Goal: Task Accomplishment & Management: Complete application form

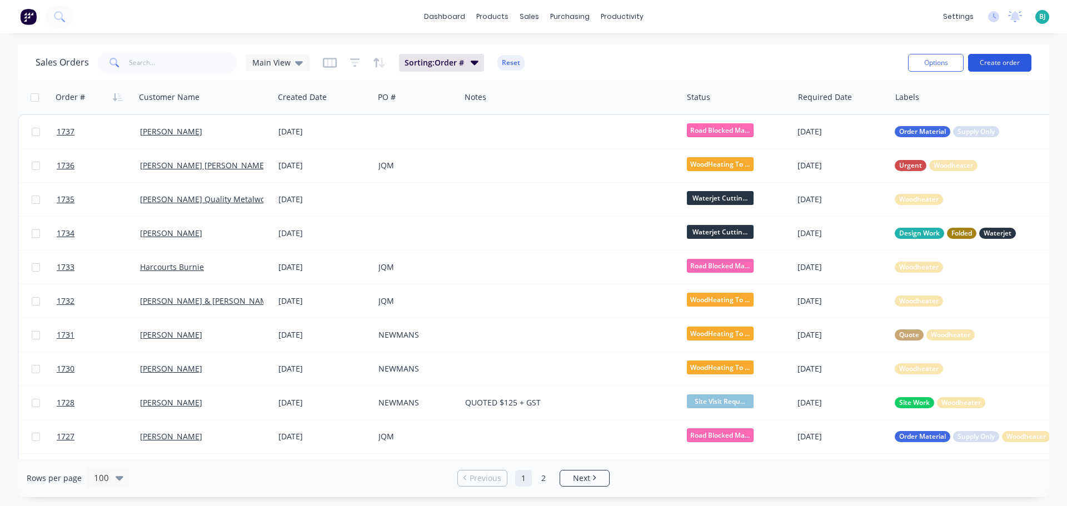
click at [998, 56] on button "Create order" at bounding box center [999, 63] width 63 height 18
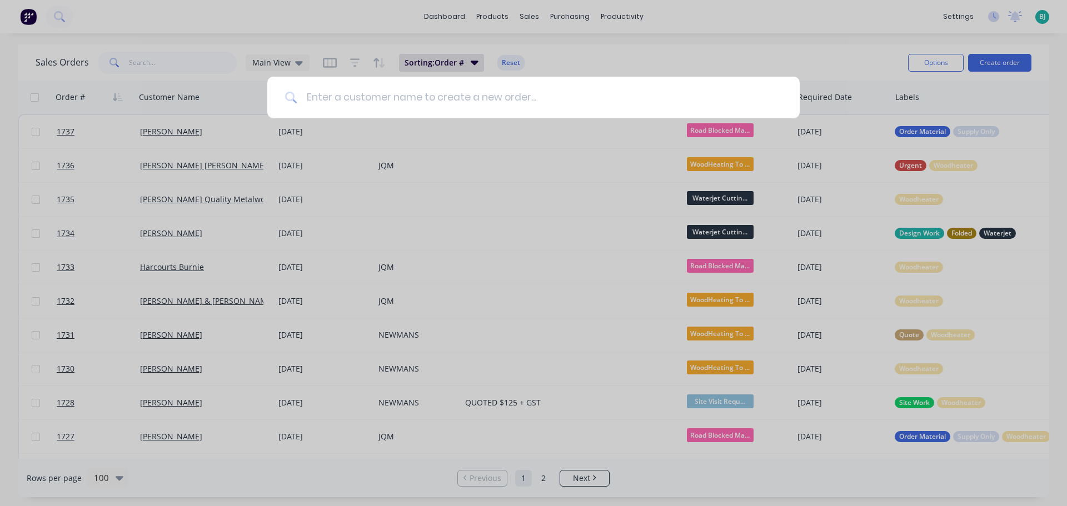
click at [528, 99] on input at bounding box center [539, 98] width 485 height 42
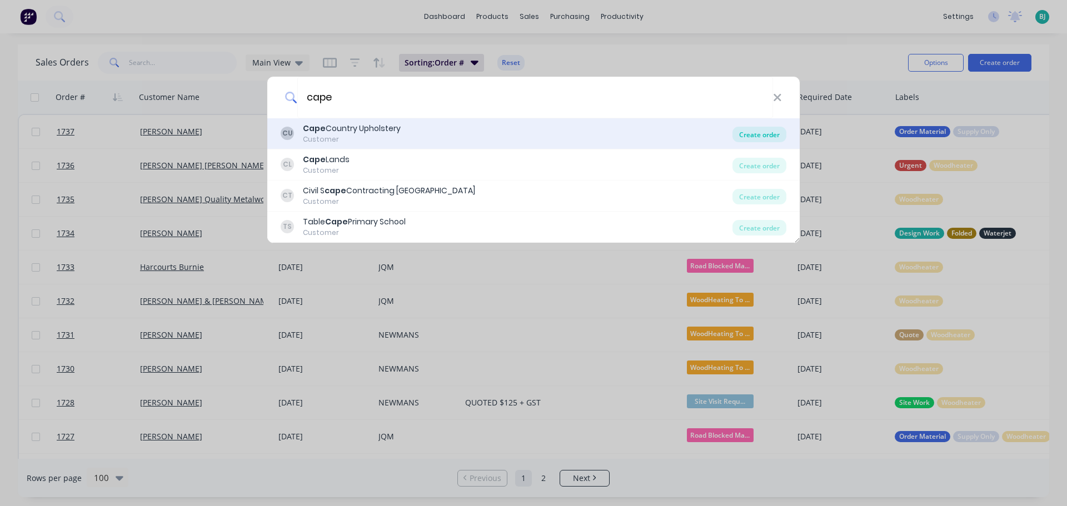
type input "cape"
click at [759, 137] on div "Create order" at bounding box center [760, 135] width 54 height 16
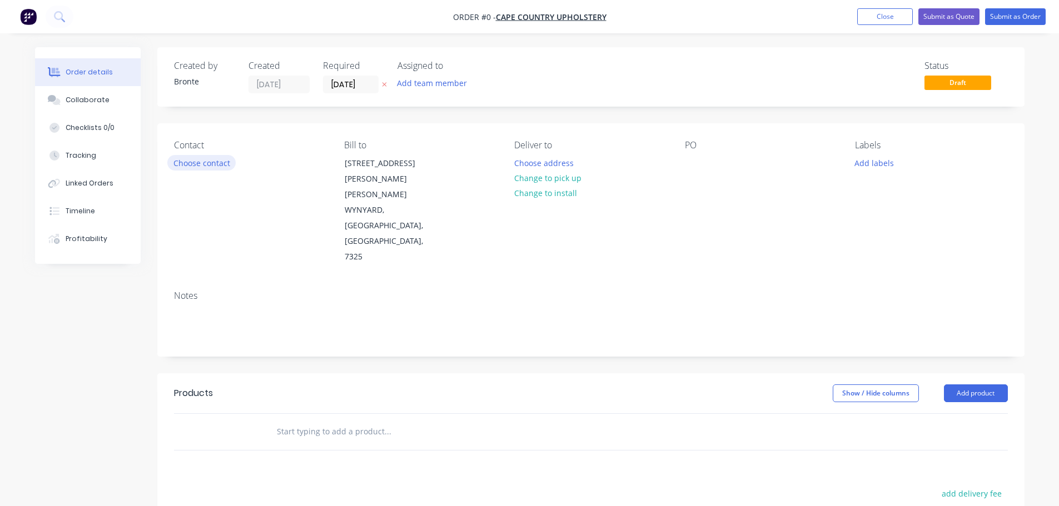
click at [202, 162] on button "Choose contact" at bounding box center [201, 162] width 68 height 15
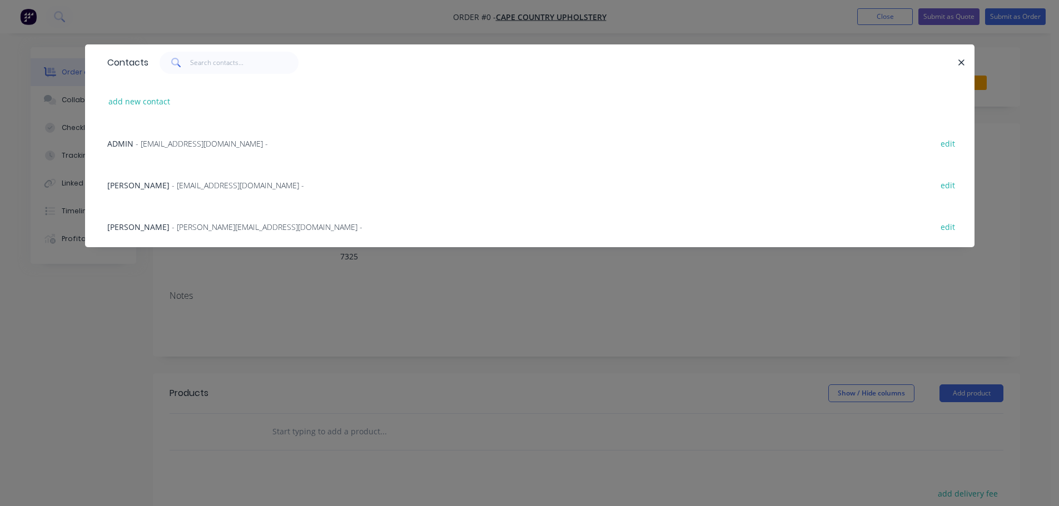
click at [220, 140] on span "- [EMAIL_ADDRESS][DOMAIN_NAME] -" at bounding box center [202, 143] width 132 height 11
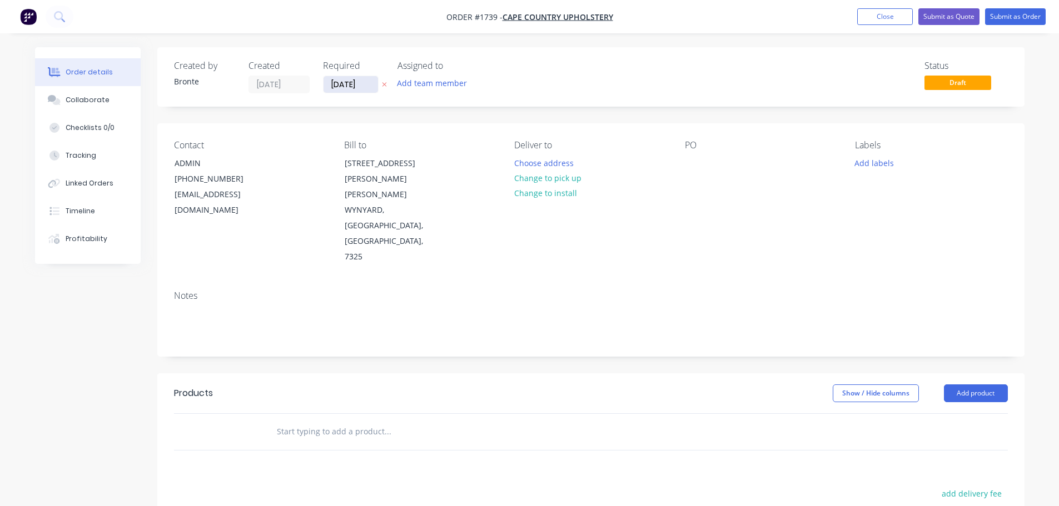
click at [367, 86] on input "[DATE]" at bounding box center [351, 84] width 54 height 17
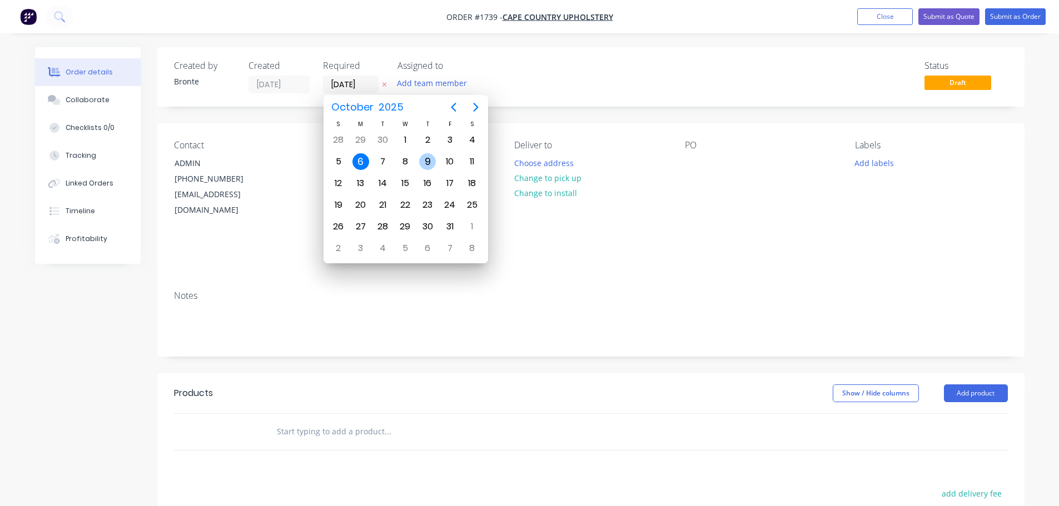
click at [425, 167] on div "9" at bounding box center [427, 161] width 17 height 17
type input "[DATE]"
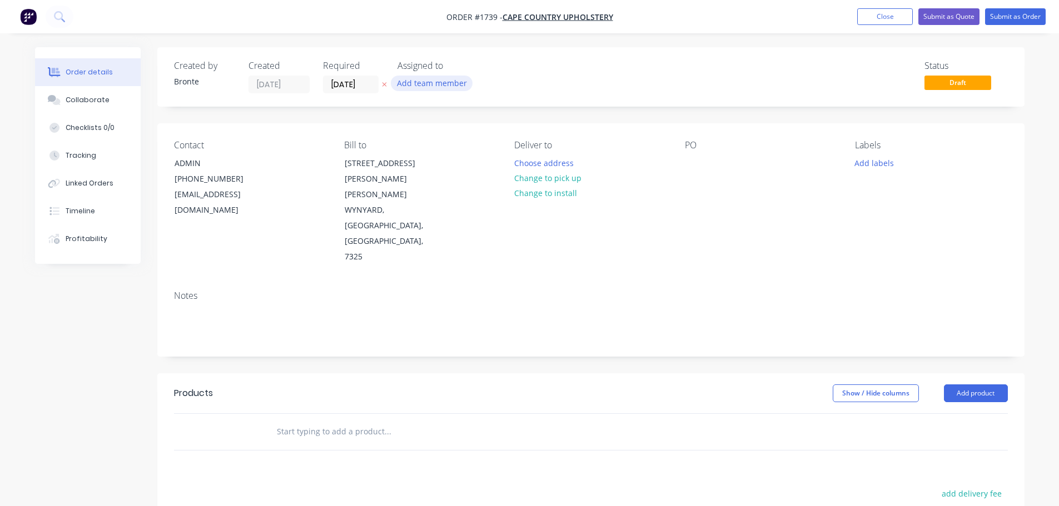
click at [435, 79] on button "Add team member" at bounding box center [432, 83] width 82 height 15
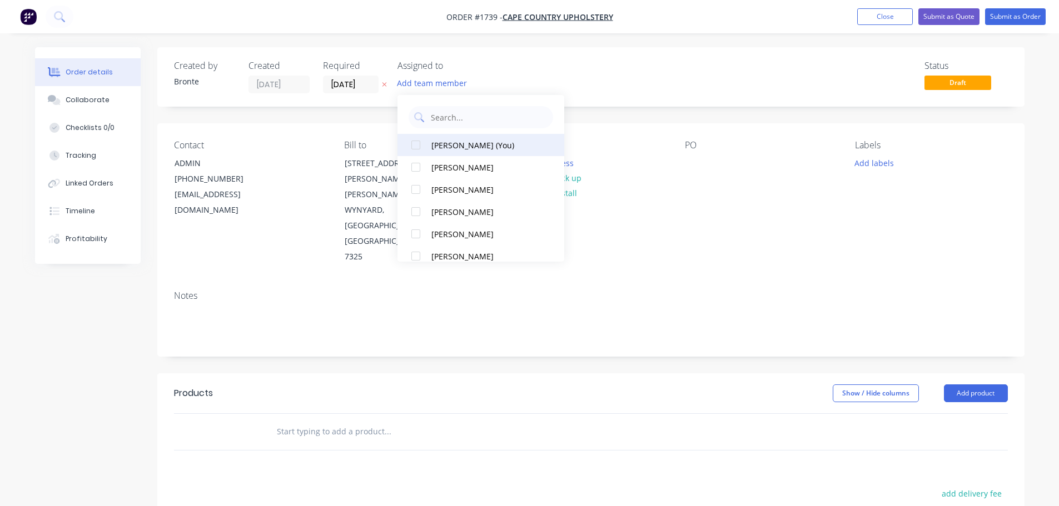
click at [412, 148] on div at bounding box center [416, 145] width 22 height 22
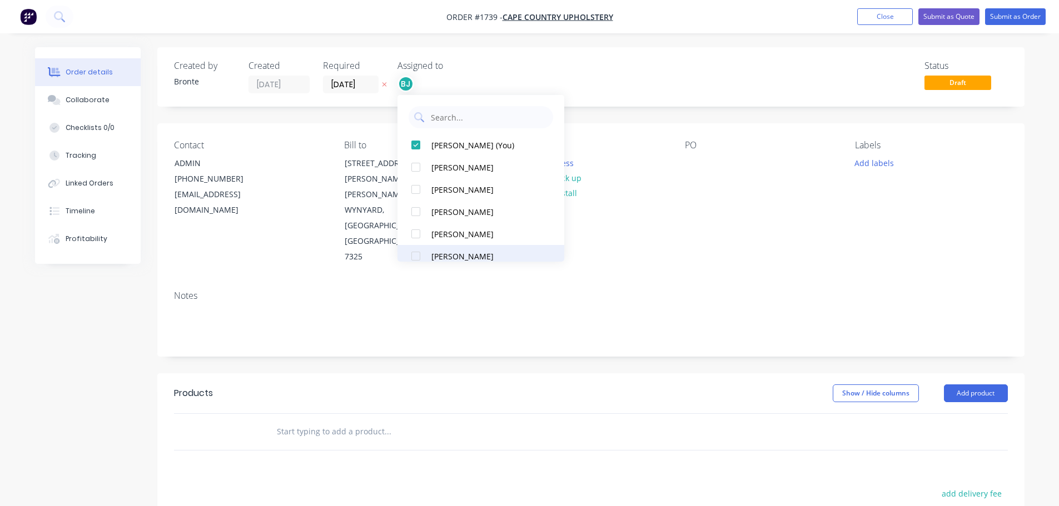
click at [416, 252] on div at bounding box center [416, 256] width 22 height 22
click at [658, 74] on div "Status Draft" at bounding box center [758, 77] width 499 height 33
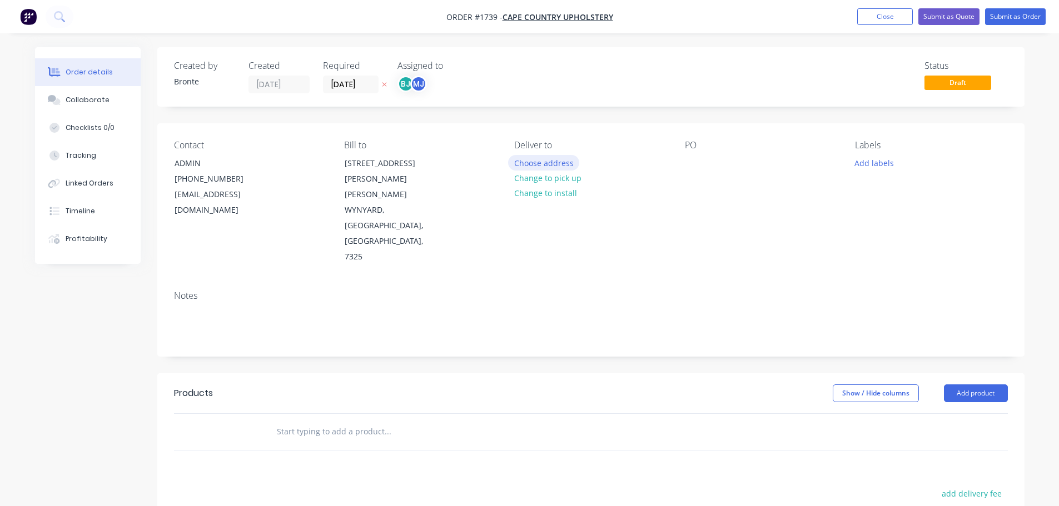
click at [562, 161] on button "Choose address" at bounding box center [543, 162] width 71 height 15
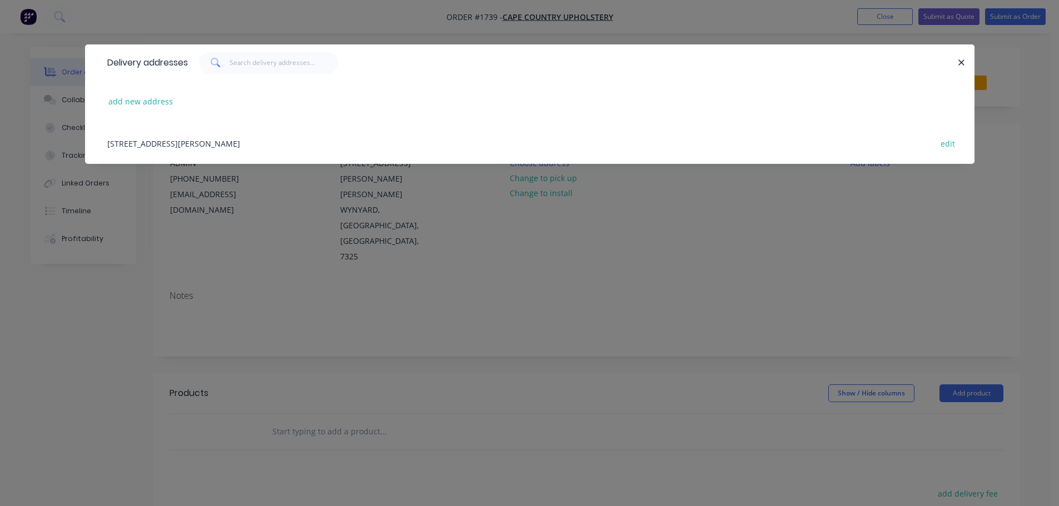
click at [387, 142] on div "[STREET_ADDRESS][PERSON_NAME][PERSON_NAME] edit" at bounding box center [530, 143] width 856 height 42
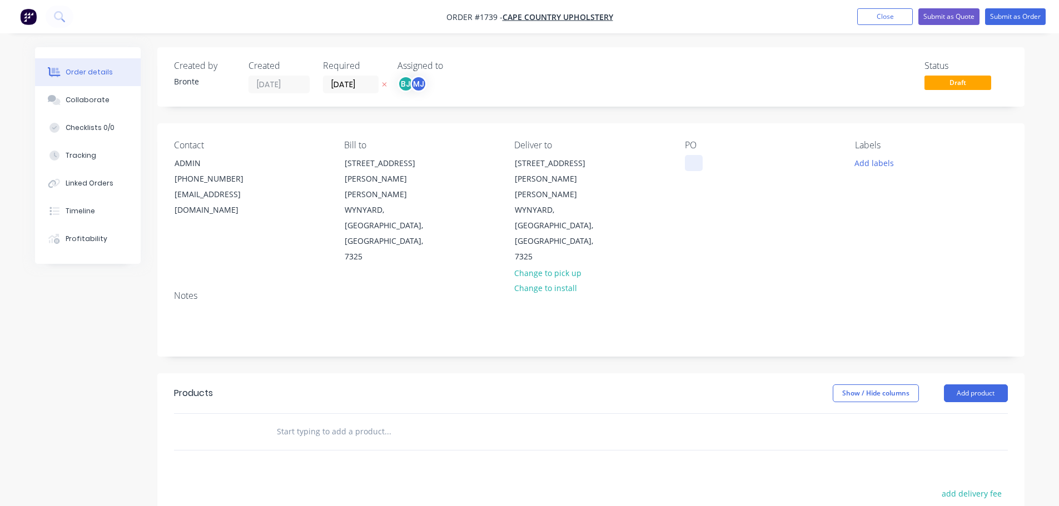
click at [697, 165] on div at bounding box center [694, 163] width 18 height 16
click at [742, 225] on div "Contact ADMIN [PHONE_NUMBER] [EMAIL_ADDRESS][DOMAIN_NAME] Bill to [STREET_ADDRE…" at bounding box center [590, 202] width 867 height 158
click at [890, 163] on button "Add labels" at bounding box center [874, 162] width 51 height 15
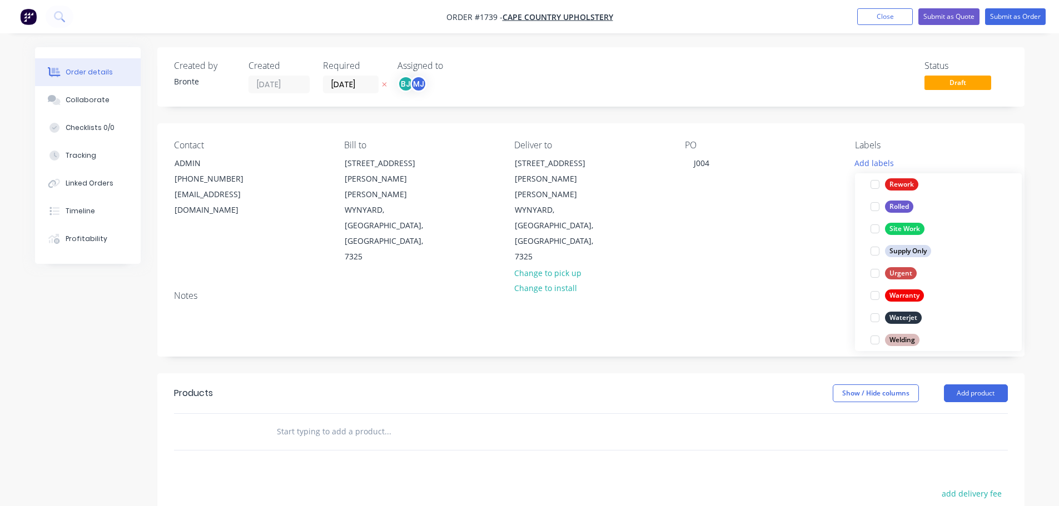
scroll to position [534, 0]
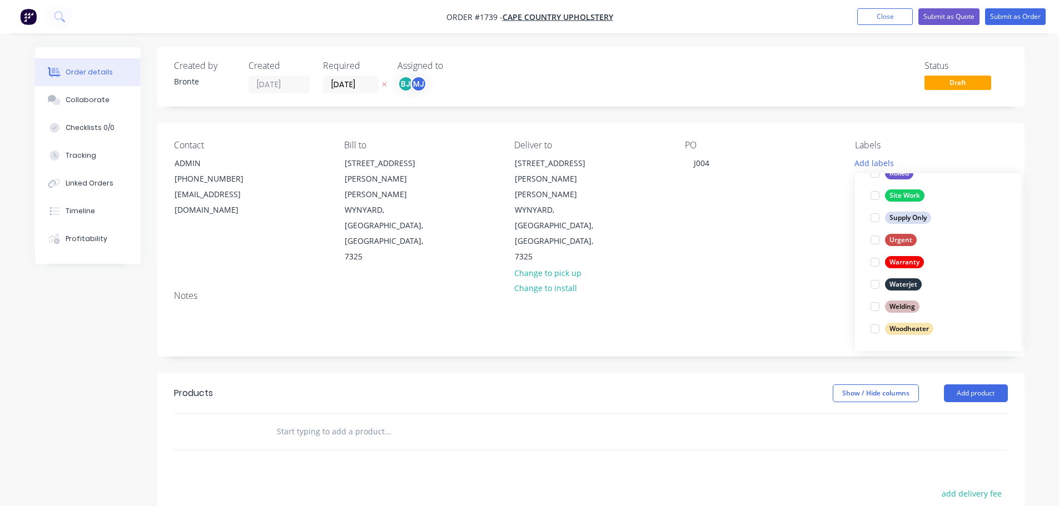
click at [874, 281] on div at bounding box center [875, 284] width 22 height 22
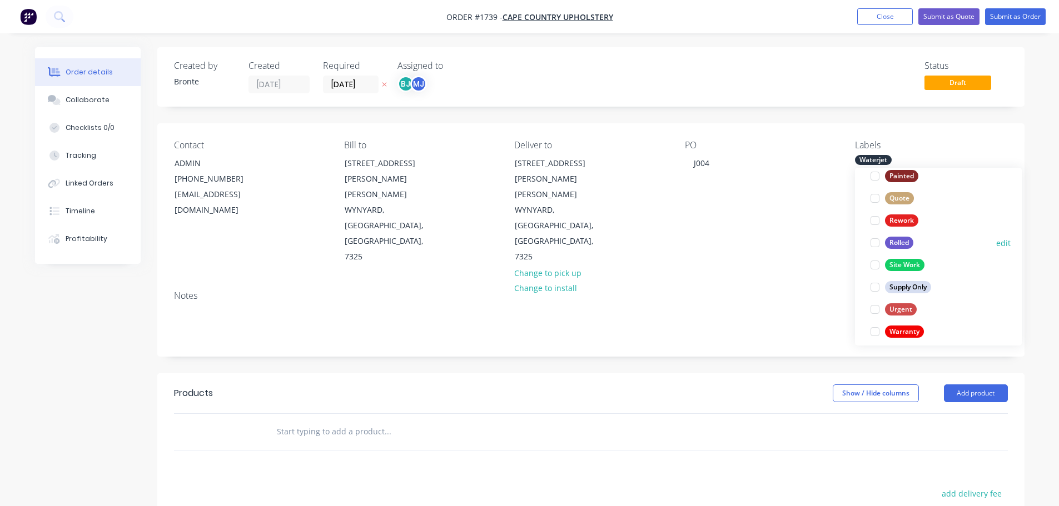
scroll to position [500, 0]
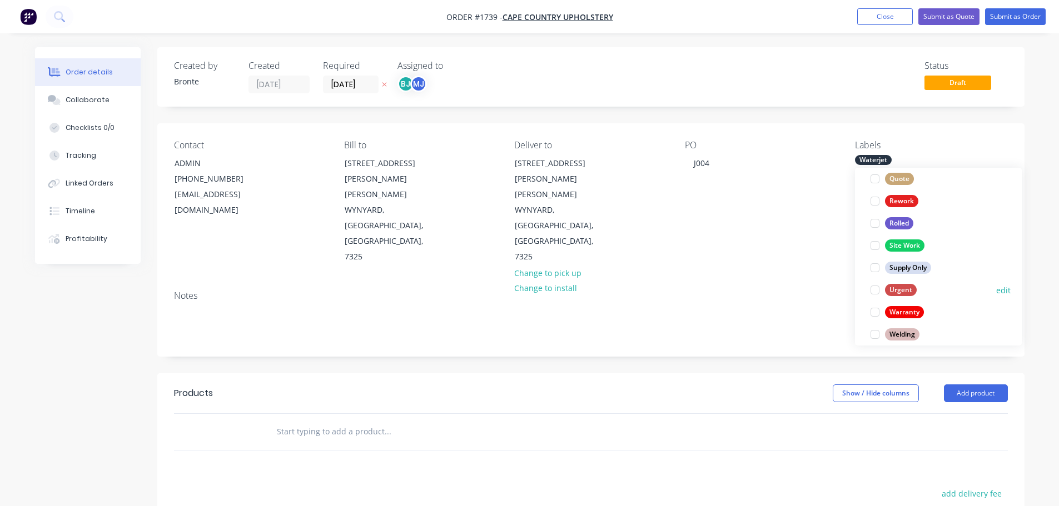
click at [875, 287] on div at bounding box center [875, 290] width 22 height 22
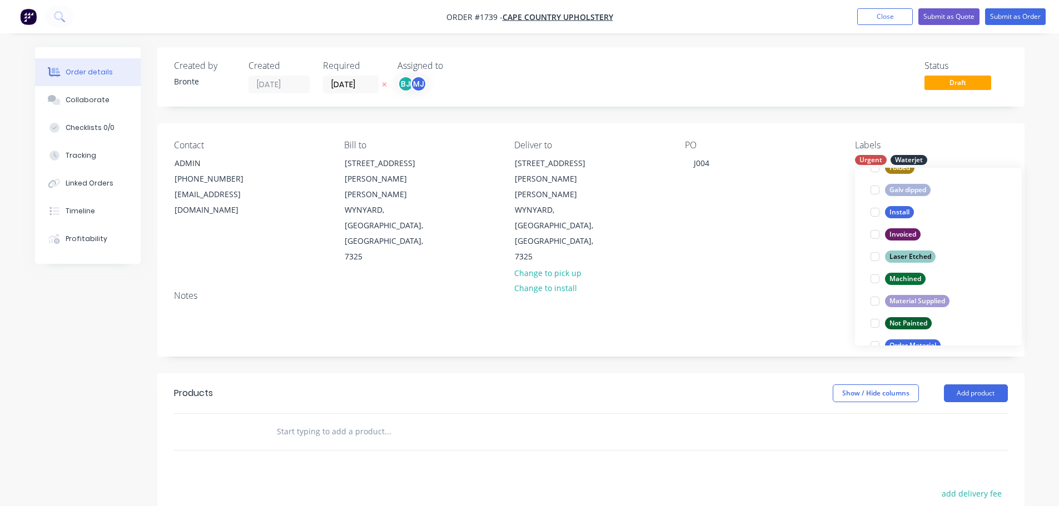
scroll to position [256, 0]
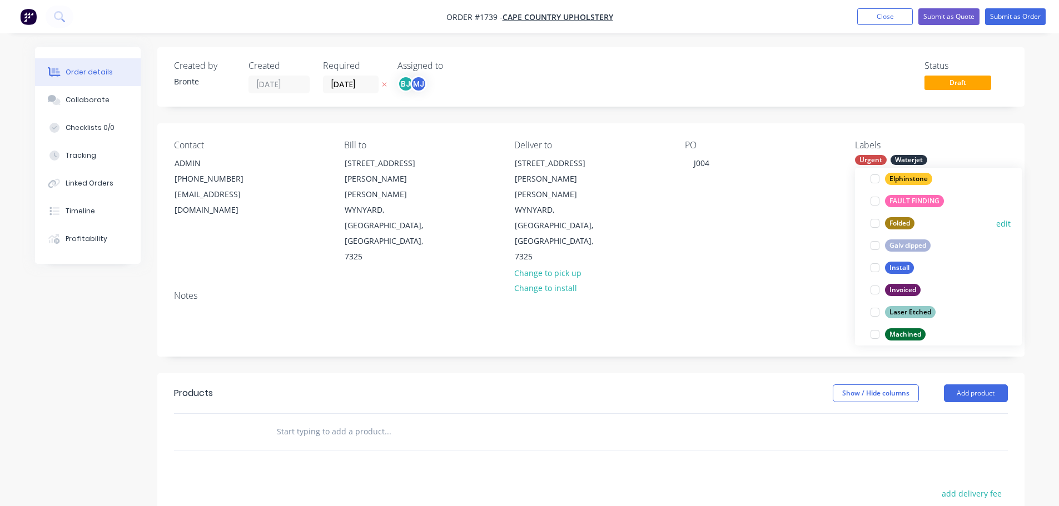
click at [878, 221] on div at bounding box center [875, 223] width 22 height 22
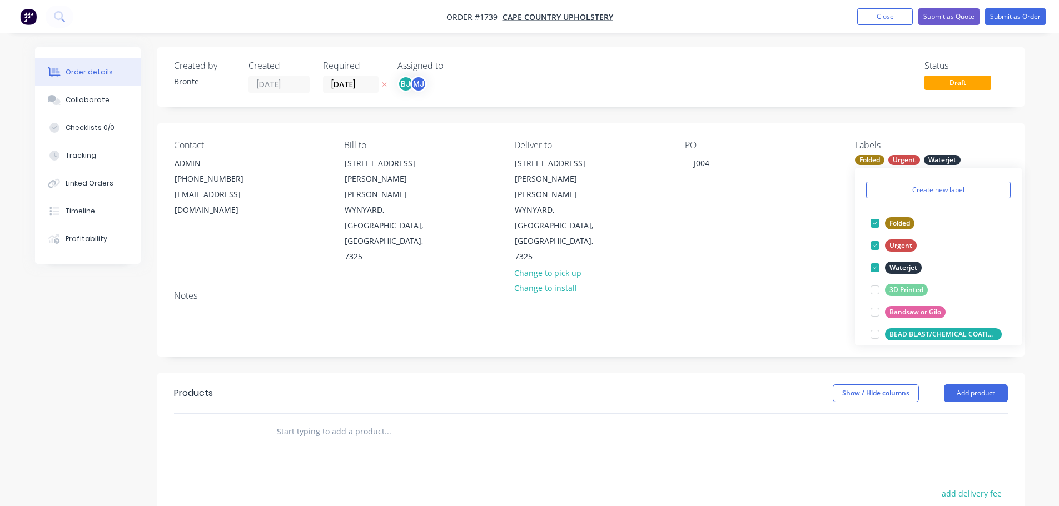
click at [1007, 120] on div "Created by Bronte Created [DATE] Required [DATE] Assigned to BJ MJ Status Draft…" at bounding box center [590, 382] width 867 height 670
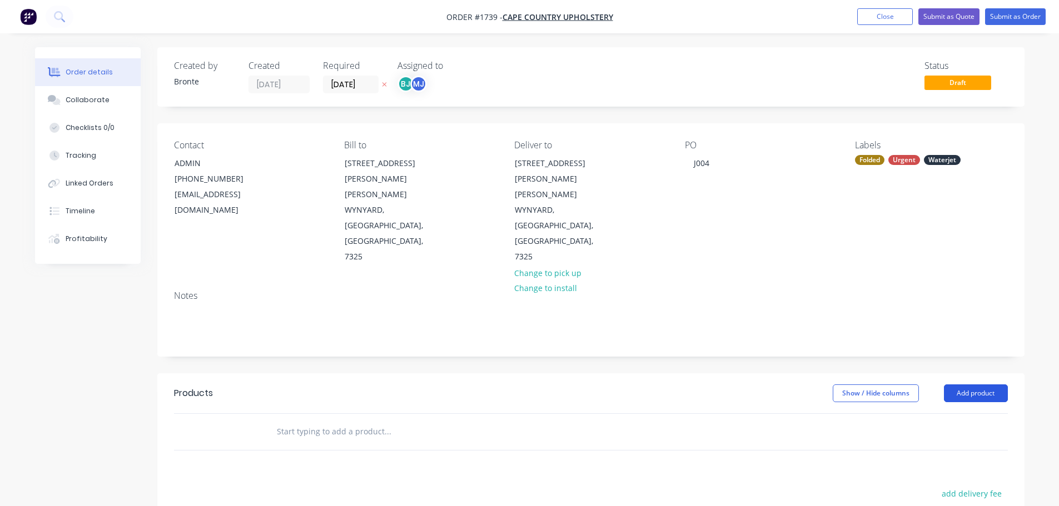
click at [988, 385] on button "Add product" at bounding box center [976, 394] width 64 height 18
click at [971, 436] on div "Basic product" at bounding box center [955, 444] width 86 height 16
click at [989, 385] on button "Add product" at bounding box center [976, 394] width 64 height 18
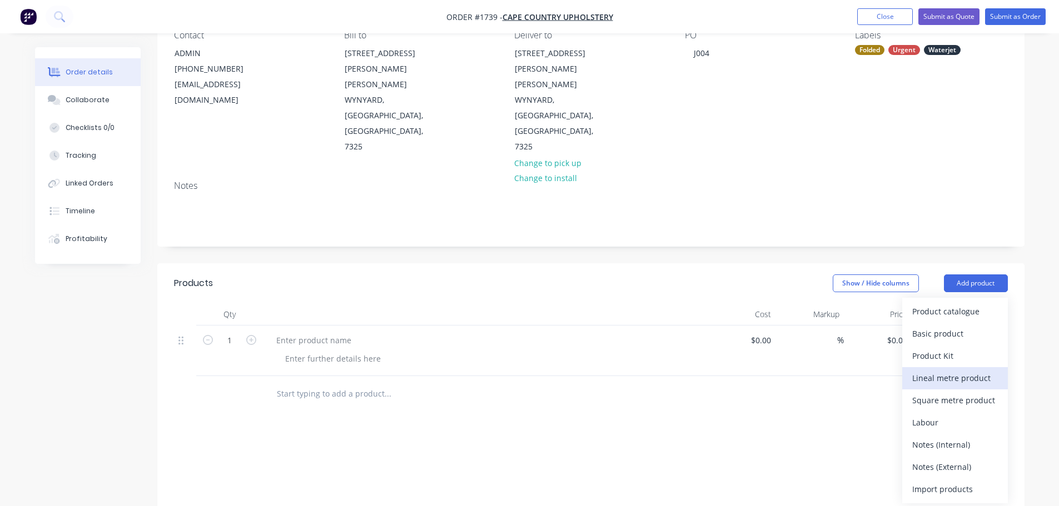
scroll to position [111, 0]
drag, startPoint x: 970, startPoint y: 288, endPoint x: 976, endPoint y: 256, distance: 32.8
click at [970, 325] on div "Basic product" at bounding box center [955, 333] width 86 height 16
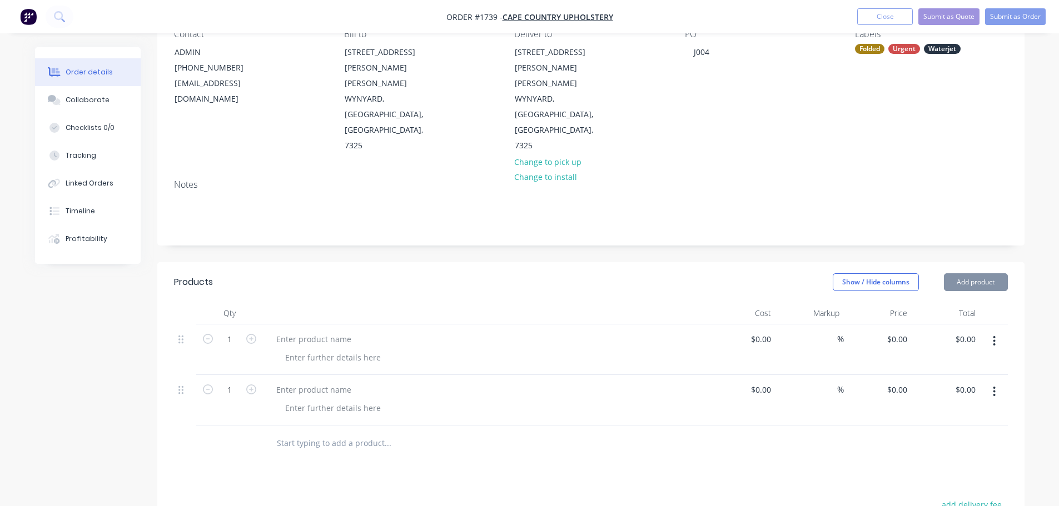
click at [981, 273] on button "Add product" at bounding box center [976, 282] width 64 height 18
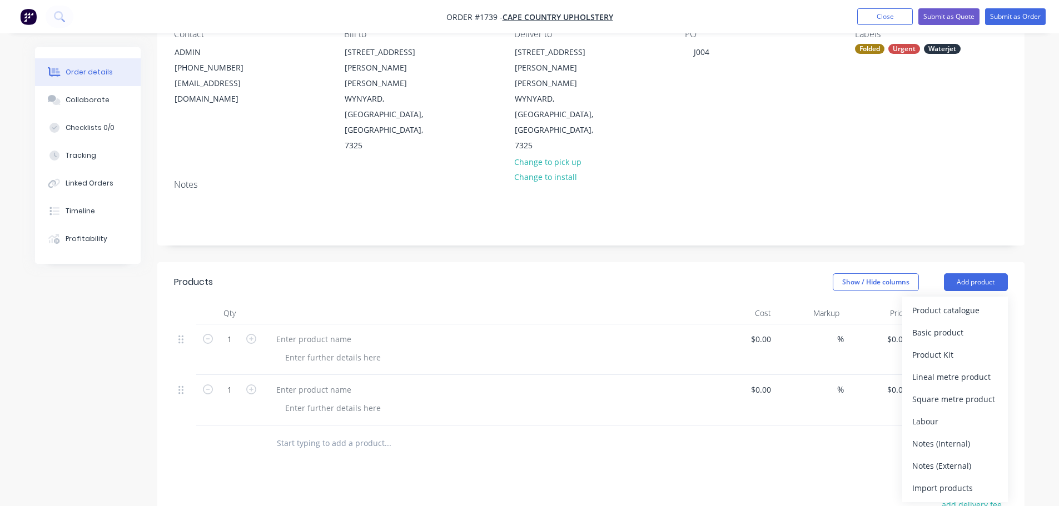
click at [957, 325] on div "Basic product" at bounding box center [955, 333] width 86 height 16
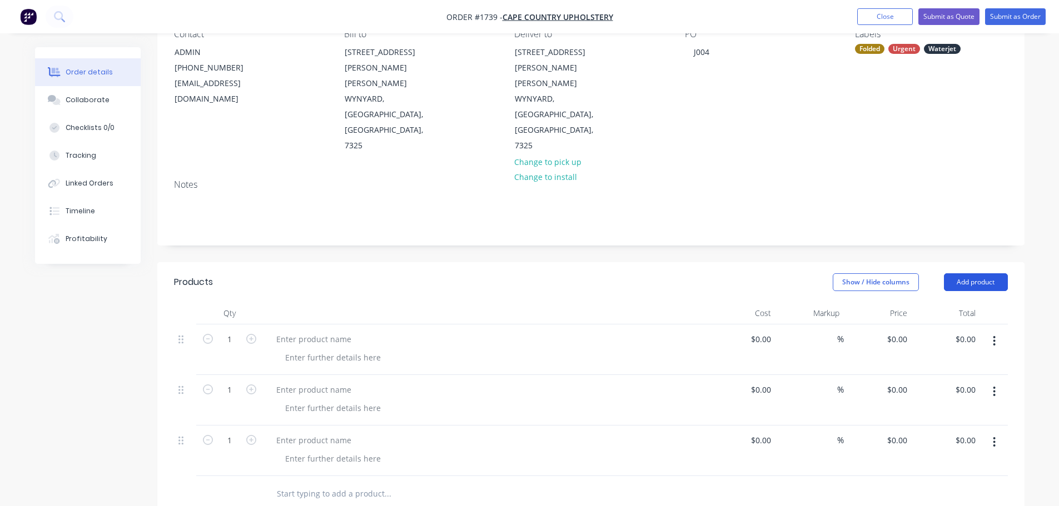
click at [982, 273] on button "Add product" at bounding box center [976, 282] width 64 height 18
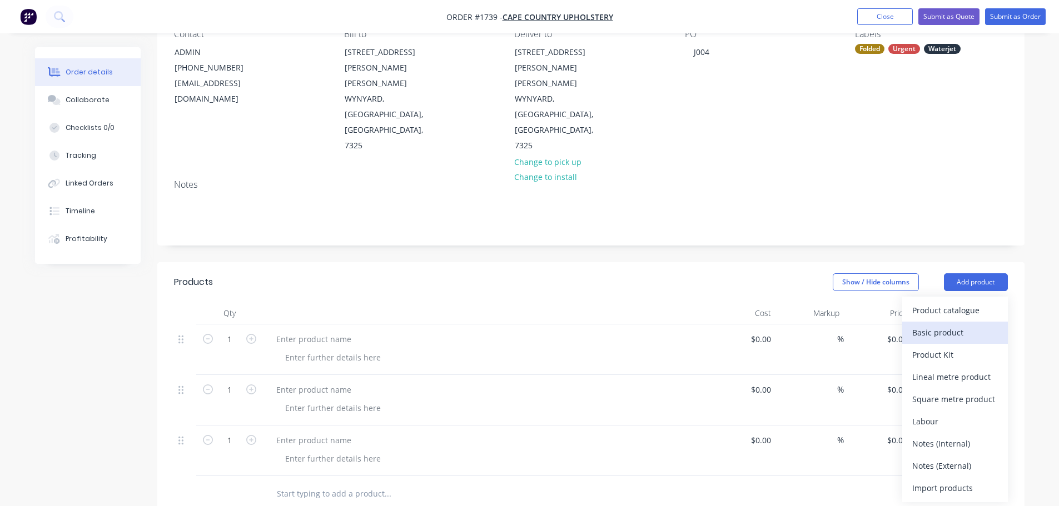
click at [972, 325] on div "Basic product" at bounding box center [955, 333] width 86 height 16
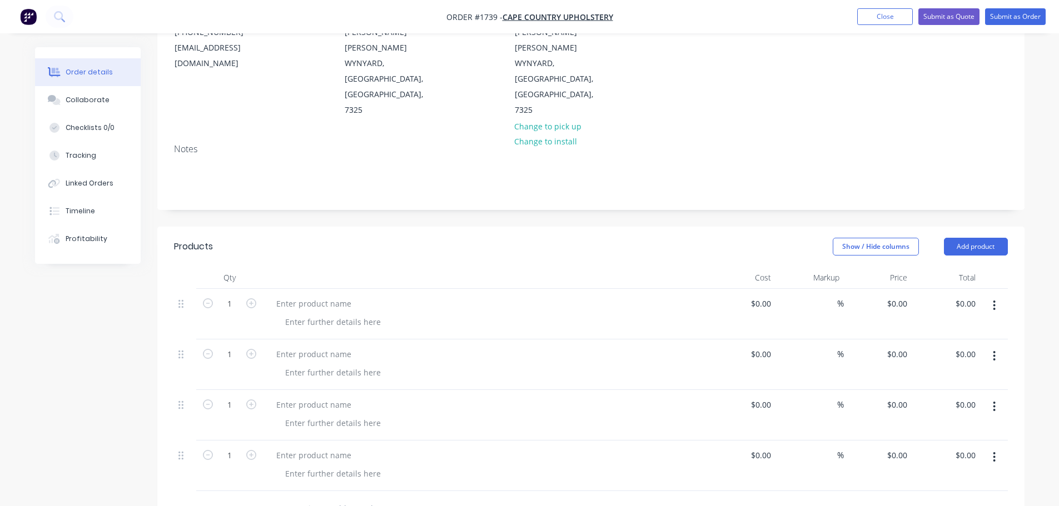
scroll to position [167, 0]
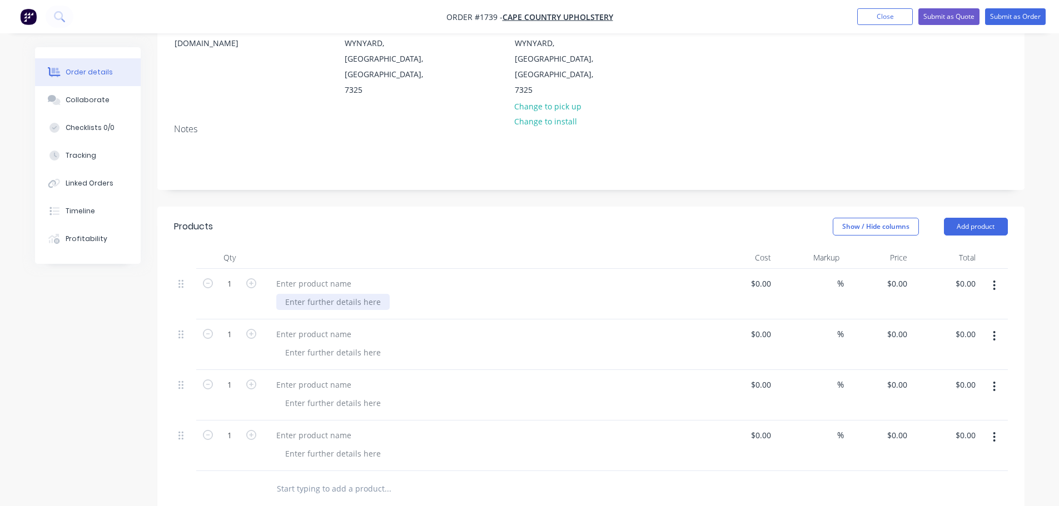
click at [341, 294] on div at bounding box center [332, 302] width 113 height 16
paste div
click at [341, 276] on div at bounding box center [313, 284] width 93 height 16
click at [237, 276] on input "1" at bounding box center [229, 284] width 29 height 17
type input "40"
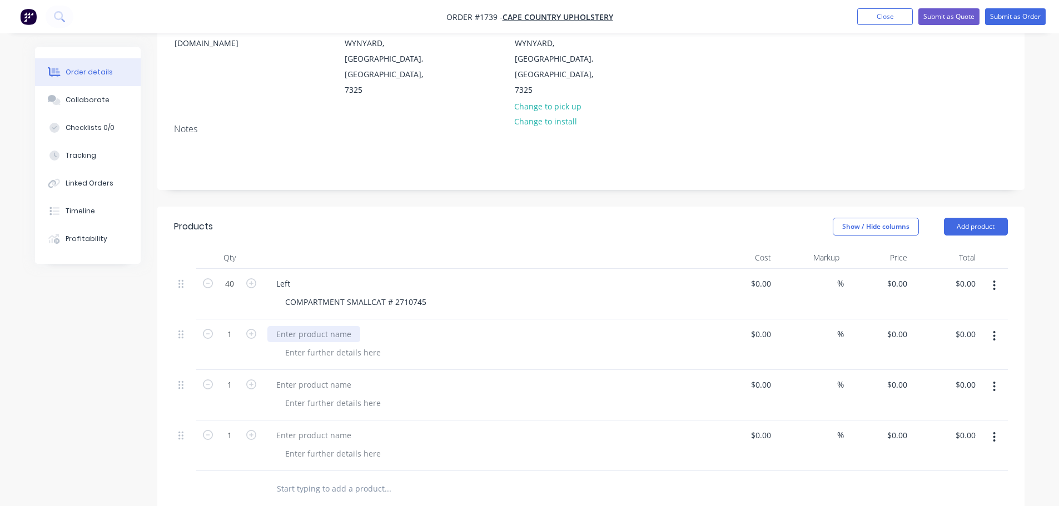
click at [302, 326] on div at bounding box center [313, 334] width 93 height 16
click at [237, 326] on input "1" at bounding box center [229, 334] width 29 height 17
type input "40"
click at [302, 326] on div at bounding box center [313, 334] width 93 height 16
drag, startPoint x: 426, startPoint y: 253, endPoint x: 257, endPoint y: 265, distance: 170.0
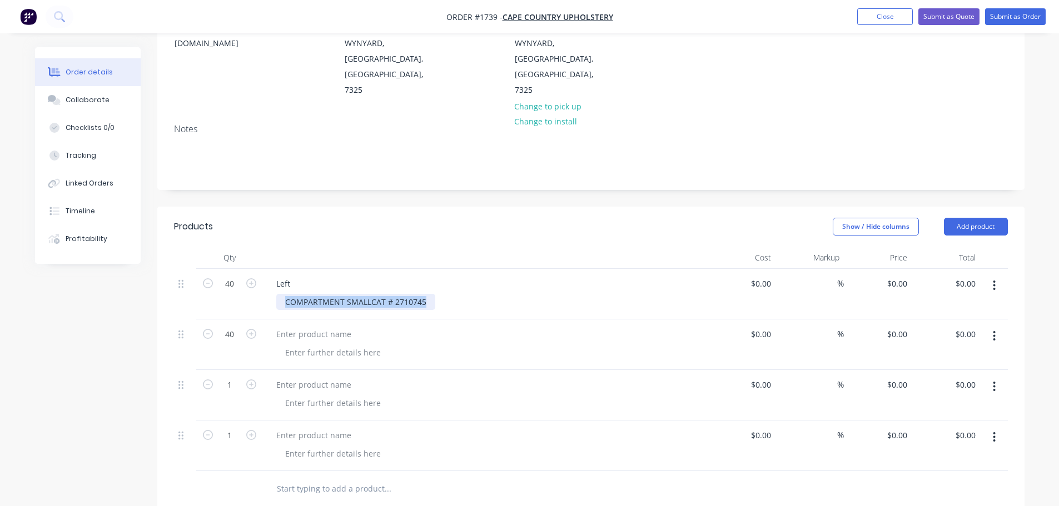
click at [257, 269] on div "40 Left COMPARTMENT SMALLCAT # 2710745 $0.00 $0.00 % $0.00 $0.00 $0.00 $0.00" at bounding box center [591, 294] width 834 height 51
copy div "COMPARTMENT SMALLCAT # 2710745"
click at [328, 345] on div at bounding box center [332, 353] width 113 height 16
paste div
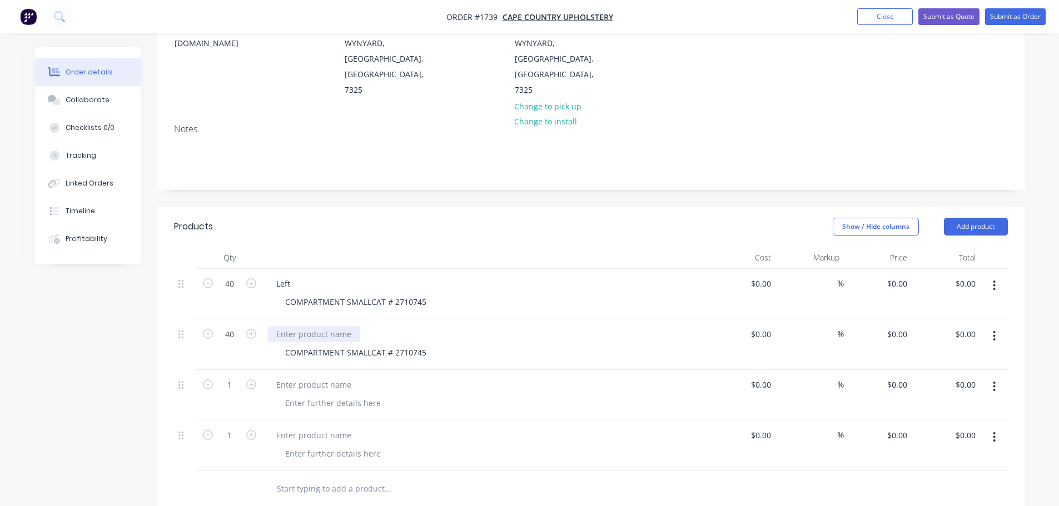
click at [337, 326] on div at bounding box center [313, 334] width 93 height 16
click at [488, 247] on div at bounding box center [485, 258] width 445 height 22
click at [302, 395] on div at bounding box center [332, 403] width 113 height 16
paste div
click at [357, 446] on div at bounding box center [332, 454] width 113 height 16
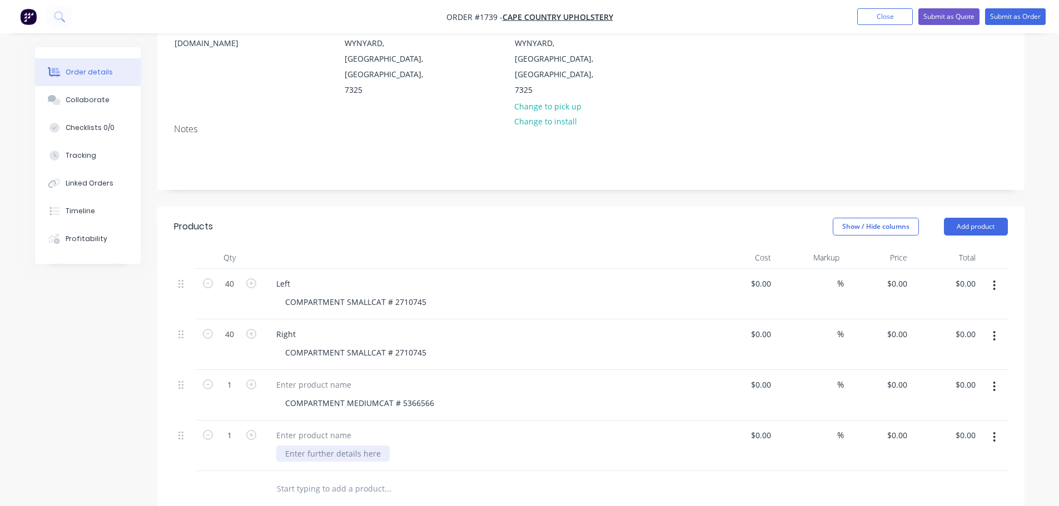
paste div
click at [323, 377] on div at bounding box center [313, 385] width 93 height 16
click at [330, 427] on div at bounding box center [313, 435] width 93 height 16
click at [331, 427] on div at bounding box center [313, 435] width 93 height 16
click at [391, 207] on header "Products Show / Hide columns Add product" at bounding box center [590, 227] width 867 height 40
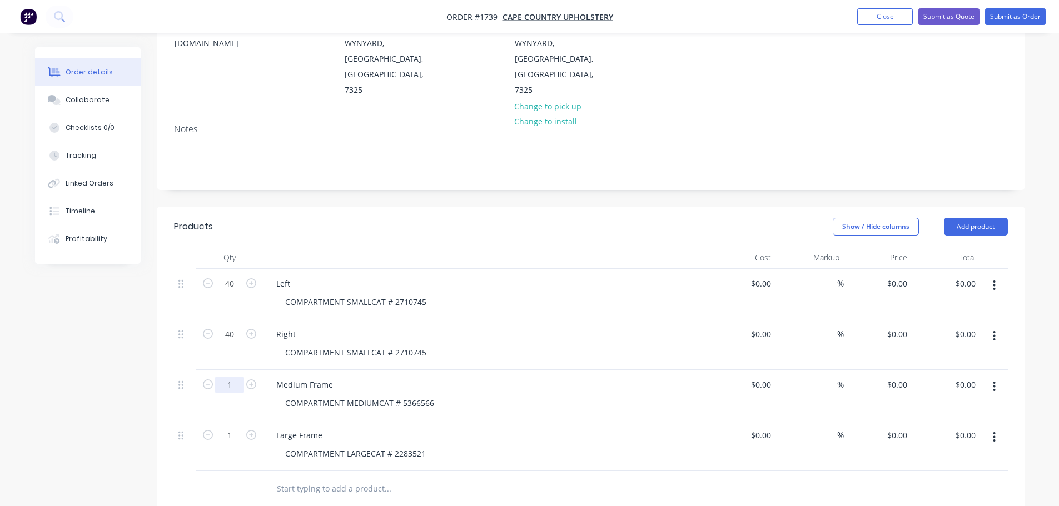
click at [238, 377] on input "1" at bounding box center [229, 385] width 29 height 17
type input "10"
drag, startPoint x: 541, startPoint y: 469, endPoint x: 340, endPoint y: 429, distance: 205.7
click at [541, 469] on div "Products Show / Hide columns Add product Qty Cost Markup Price Total 40 Left CO…" at bounding box center [590, 491] width 867 height 568
click at [240, 427] on input "1" at bounding box center [229, 435] width 29 height 17
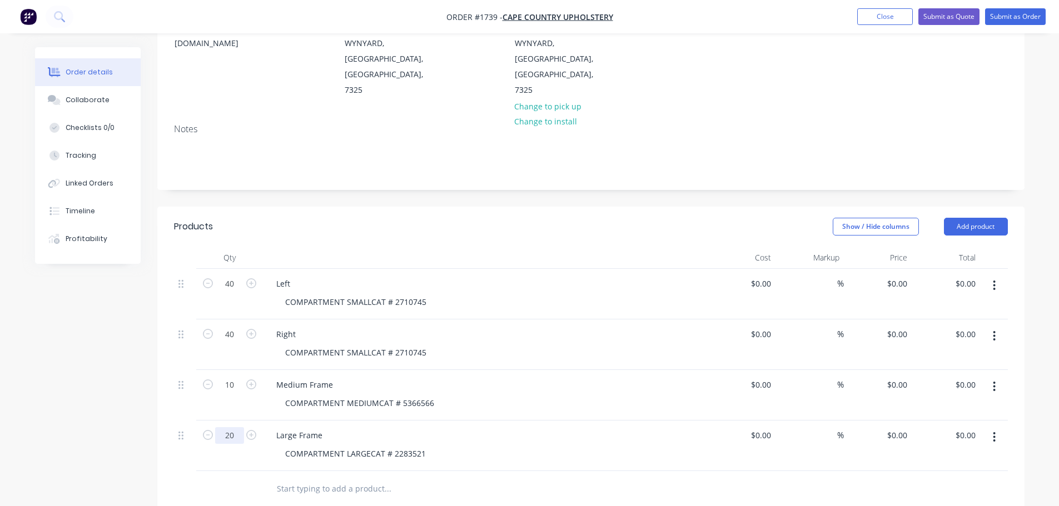
type input "20"
click at [466, 478] on input "text" at bounding box center [387, 489] width 222 height 22
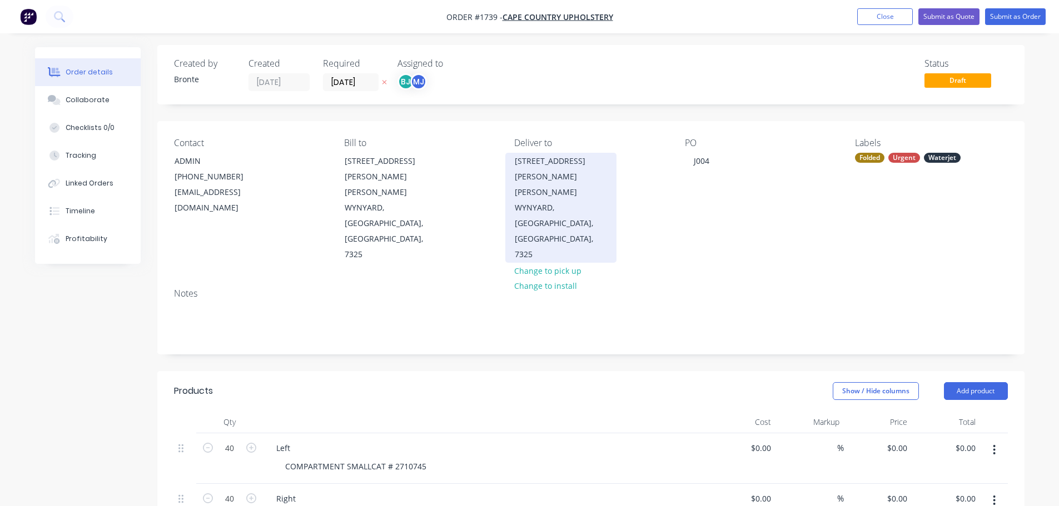
scroll to position [0, 0]
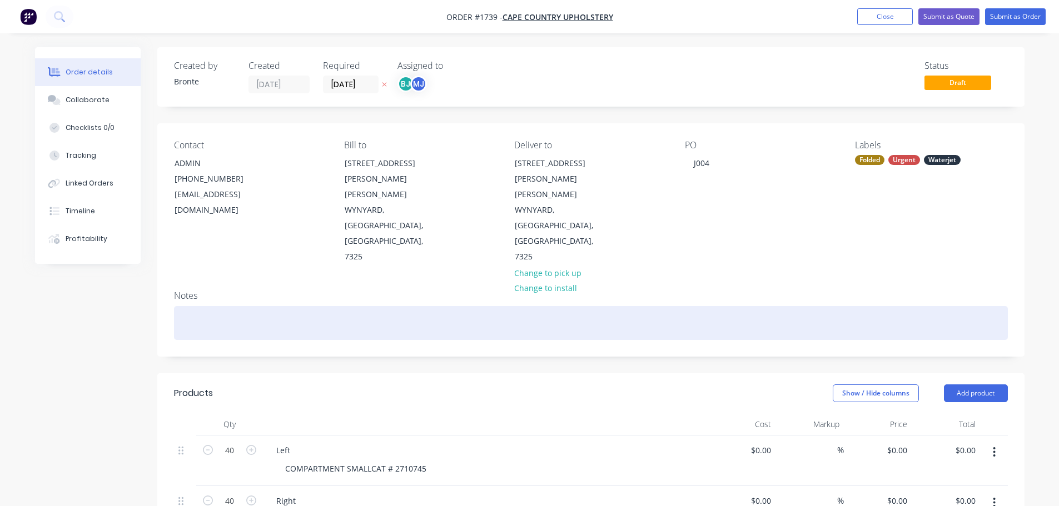
click at [225, 306] on div at bounding box center [591, 323] width 834 height 34
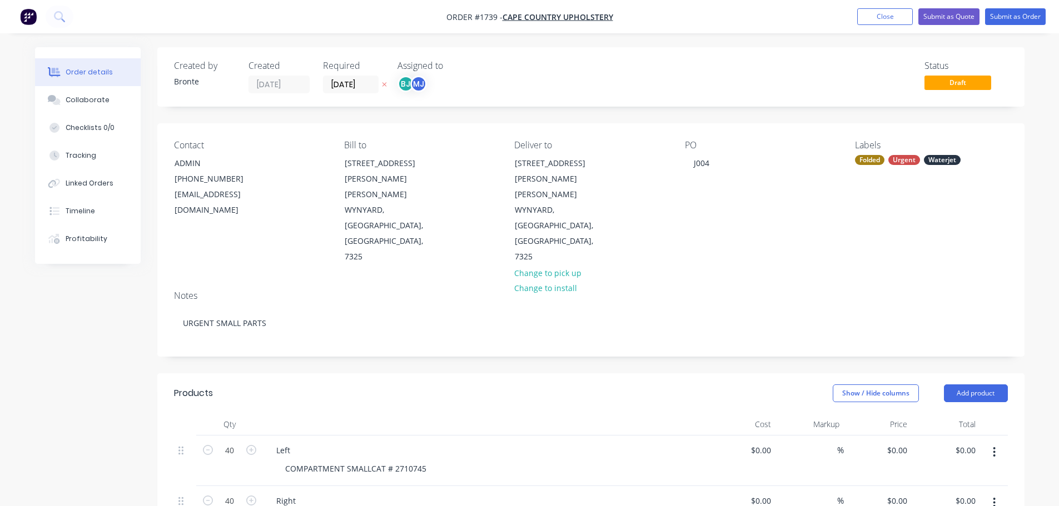
click at [278, 385] on div "Products" at bounding box center [262, 394] width 177 height 18
drag, startPoint x: 1006, startPoint y: 11, endPoint x: 993, endPoint y: 20, distance: 15.6
click at [1007, 10] on button "Submit as Order" at bounding box center [1015, 16] width 61 height 17
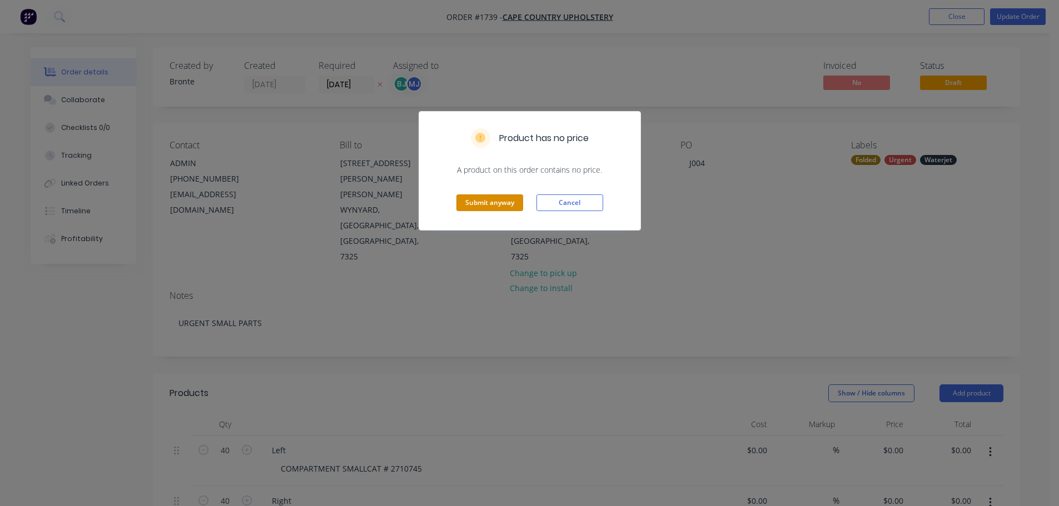
drag, startPoint x: 484, startPoint y: 206, endPoint x: 514, endPoint y: 205, distance: 30.0
click at [484, 205] on button "Submit anyway" at bounding box center [489, 203] width 67 height 17
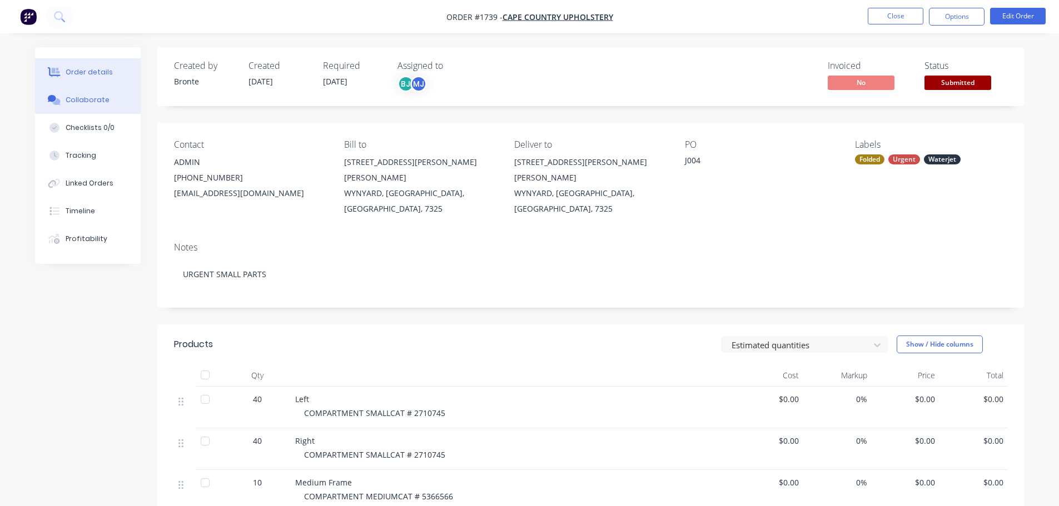
click at [78, 104] on div "Collaborate" at bounding box center [88, 100] width 44 height 10
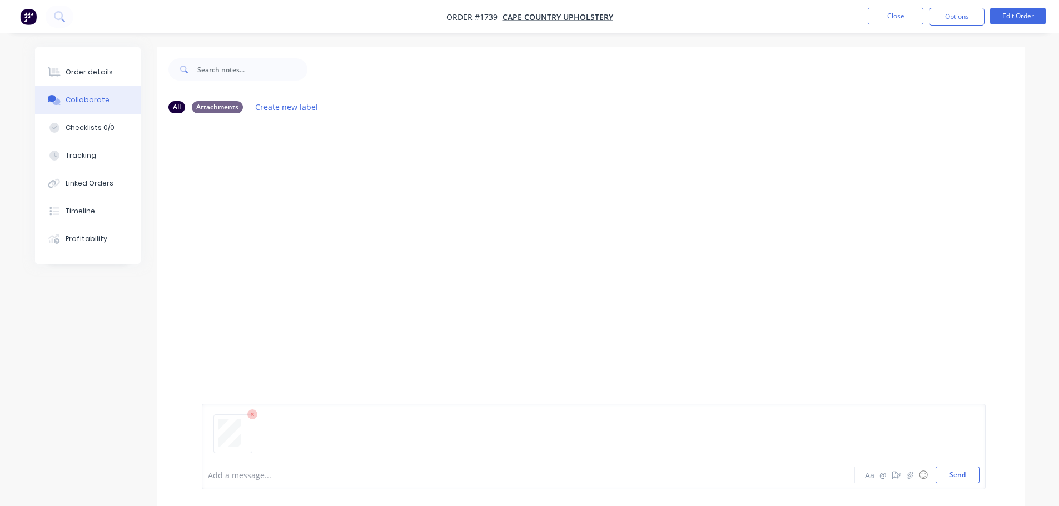
drag, startPoint x: 962, startPoint y: 476, endPoint x: 1050, endPoint y: 421, distance: 103.6
click at [963, 476] on button "Send" at bounding box center [958, 475] width 44 height 17
click at [79, 64] on button "Order details" at bounding box center [88, 72] width 106 height 28
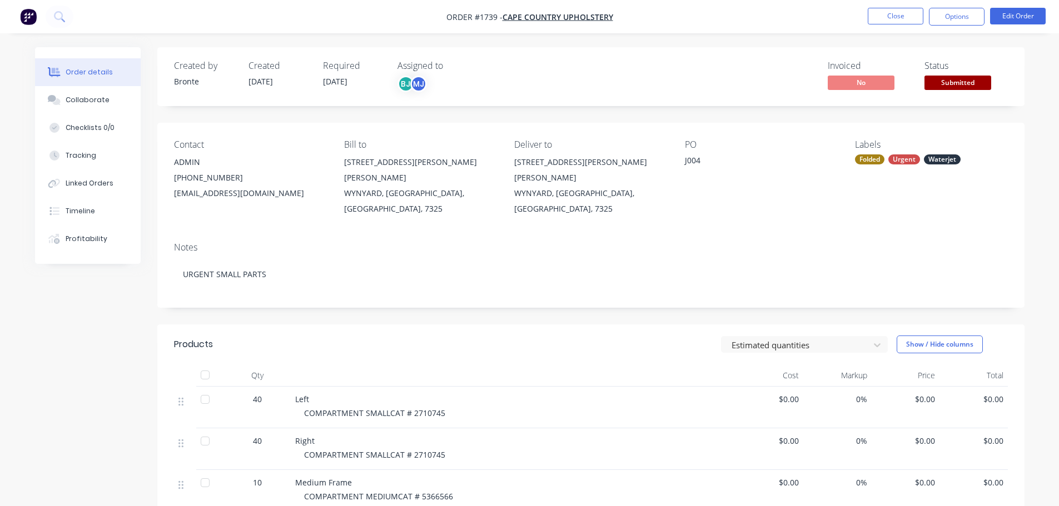
click at [971, 82] on span "Submitted" at bounding box center [957, 83] width 67 height 14
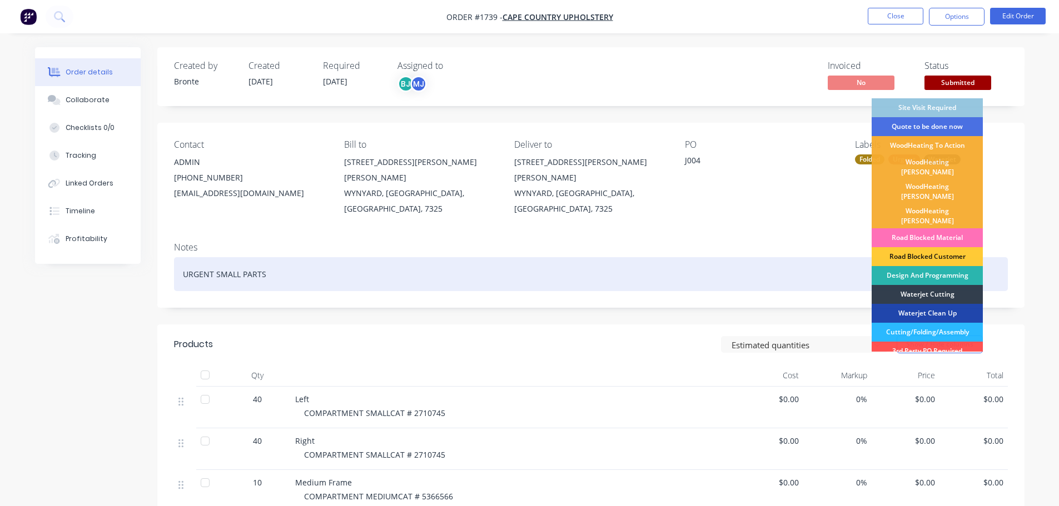
click at [950, 266] on div "Design And Programming" at bounding box center [927, 275] width 111 height 19
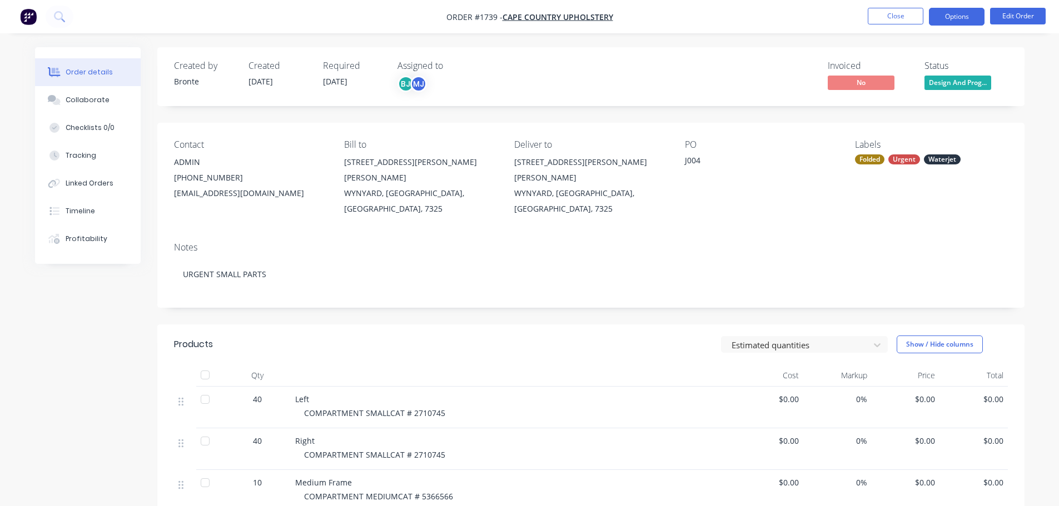
click at [958, 20] on button "Options" at bounding box center [957, 17] width 56 height 18
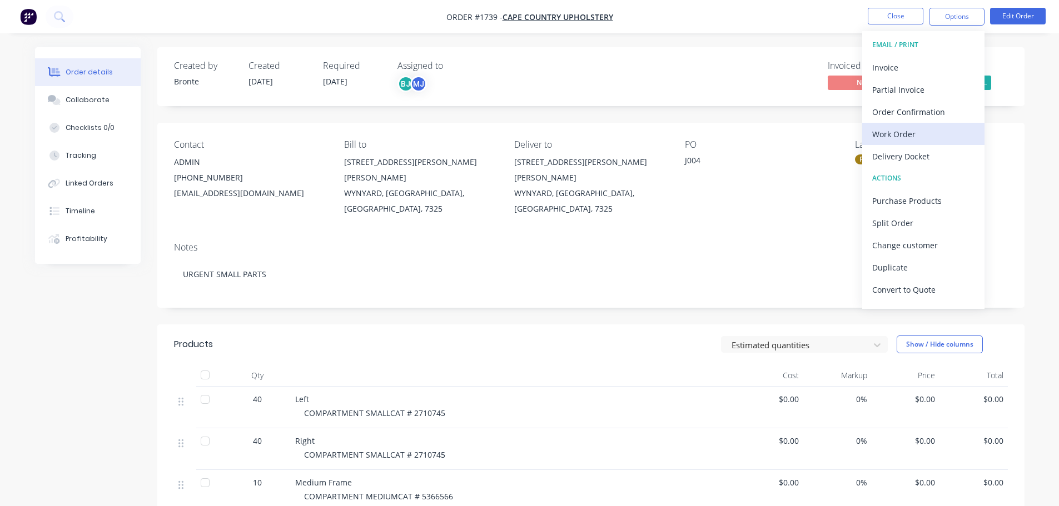
click at [917, 138] on div "Work Order" at bounding box center [923, 134] width 102 height 16
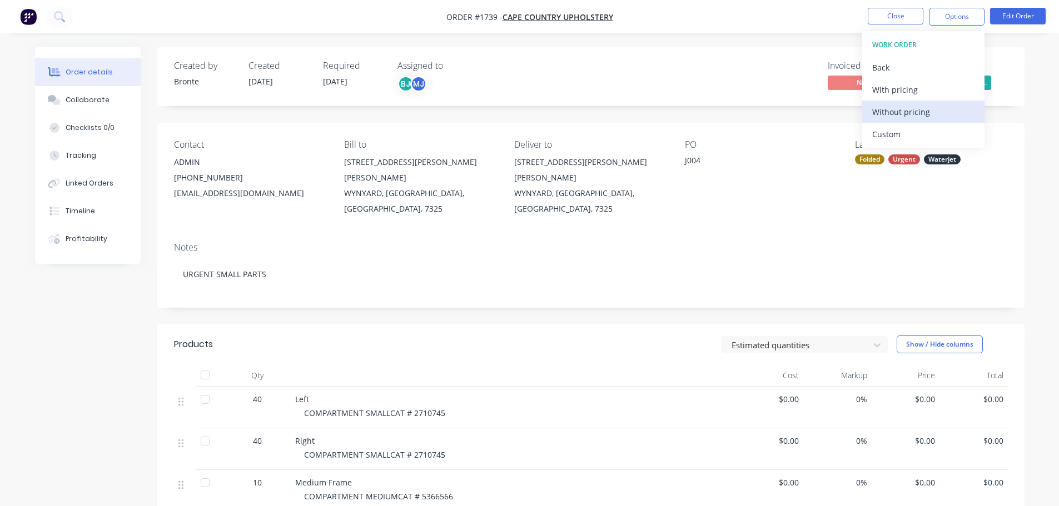
click at [927, 117] on div "Without pricing" at bounding box center [923, 112] width 102 height 16
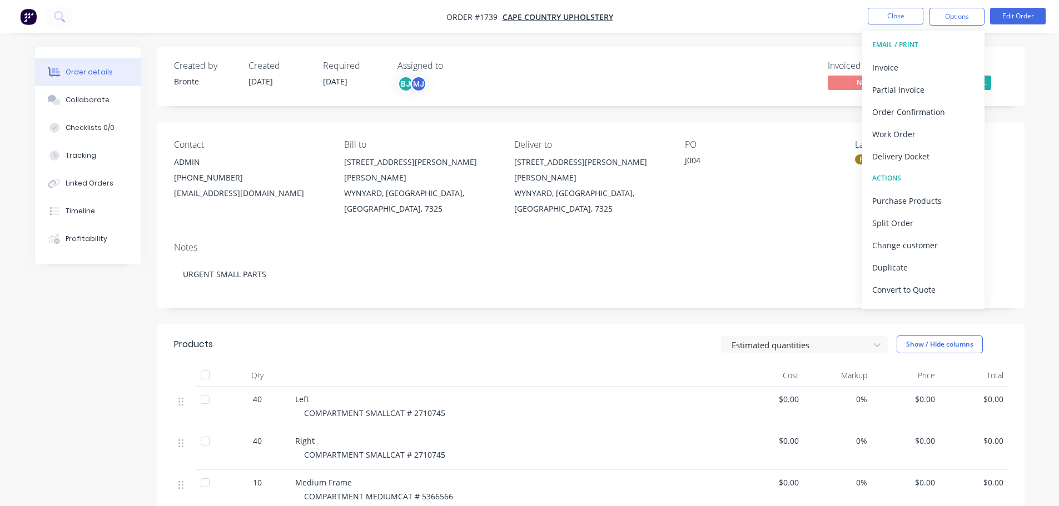
click at [675, 67] on div "Invoiced No Status Design And Prog..." at bounding box center [758, 77] width 499 height 32
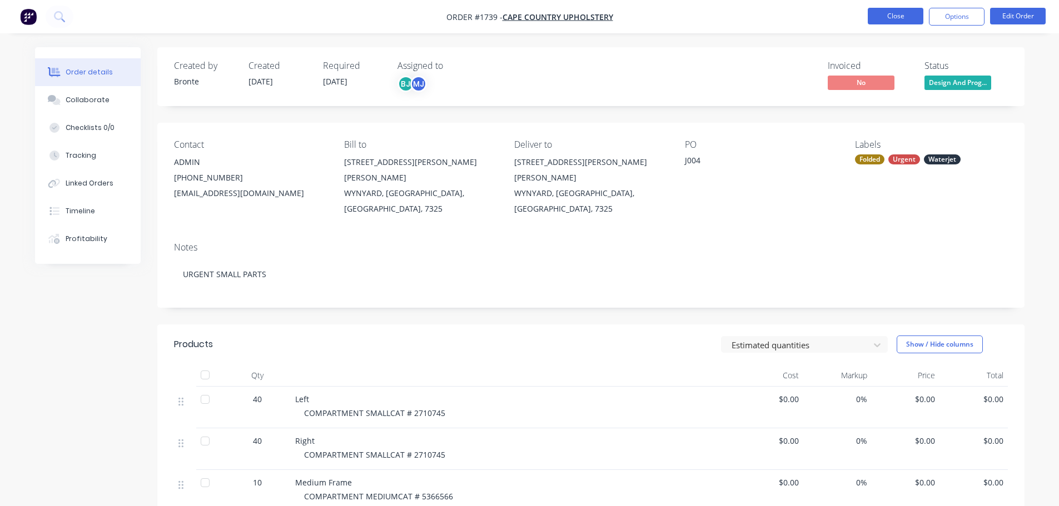
click at [900, 18] on button "Close" at bounding box center [896, 16] width 56 height 17
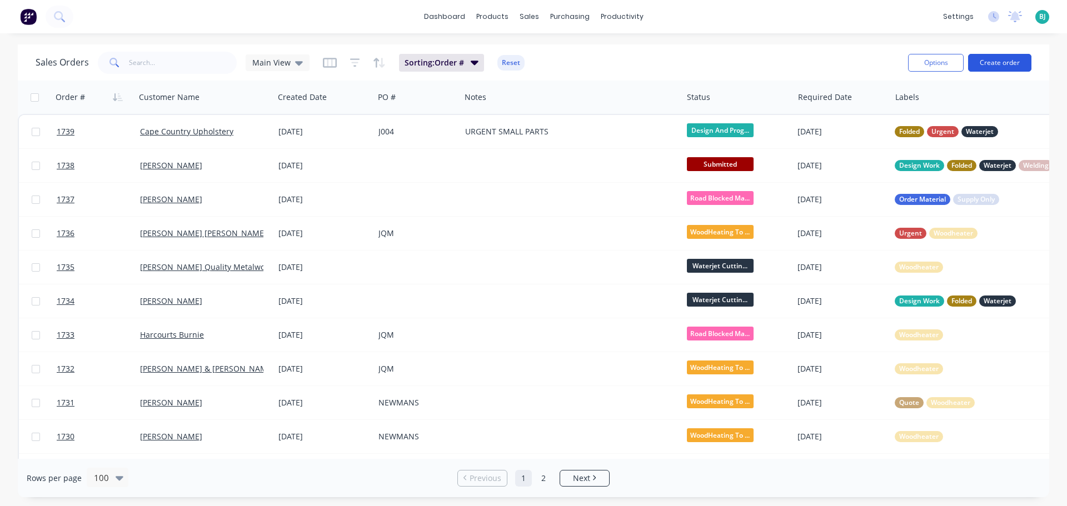
click at [1002, 68] on button "Create order" at bounding box center [999, 63] width 63 height 18
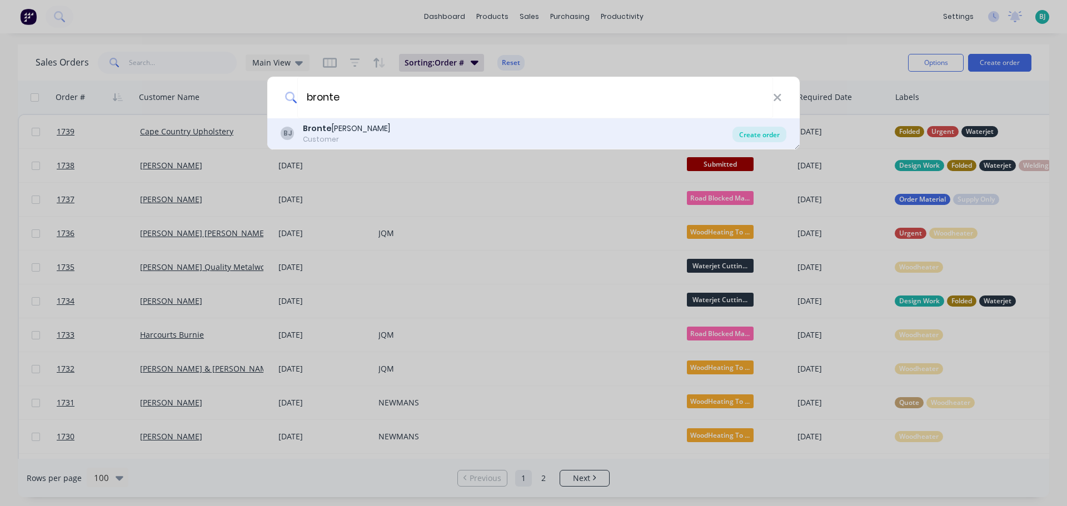
type input "bronte"
click at [767, 130] on div "Create order" at bounding box center [760, 135] width 54 height 16
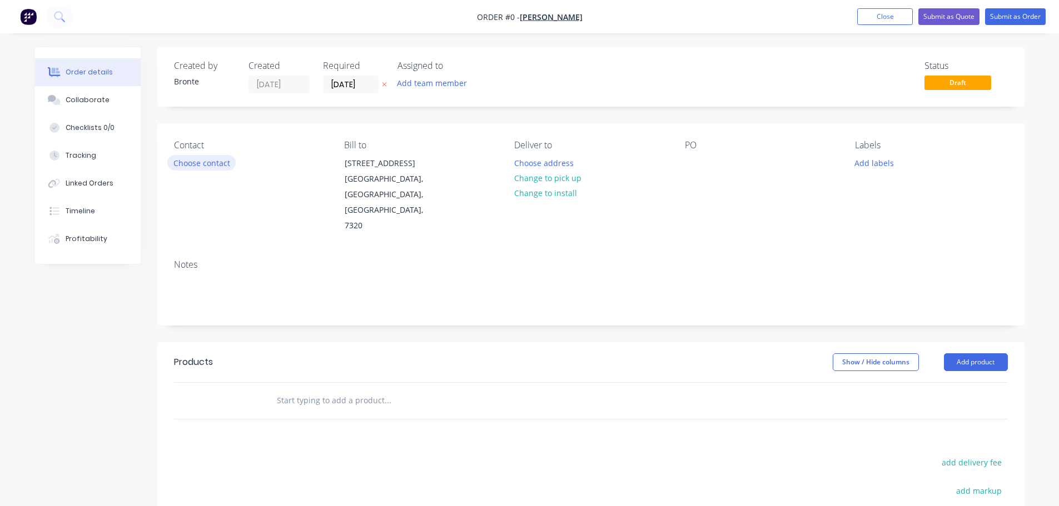
click at [202, 169] on button "Choose contact" at bounding box center [201, 162] width 68 height 15
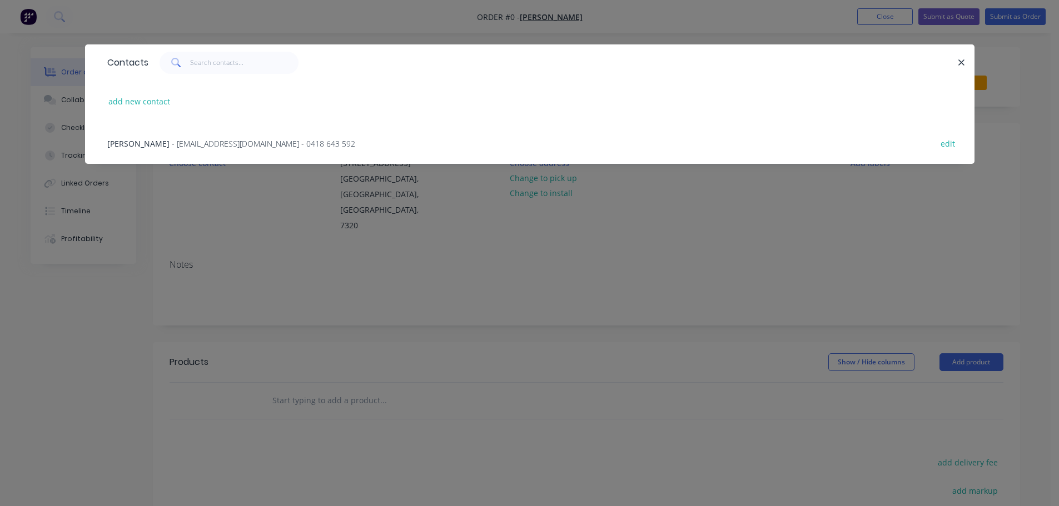
click at [172, 146] on span "- [EMAIL_ADDRESS][DOMAIN_NAME] - 0418 643 592" at bounding box center [263, 143] width 183 height 11
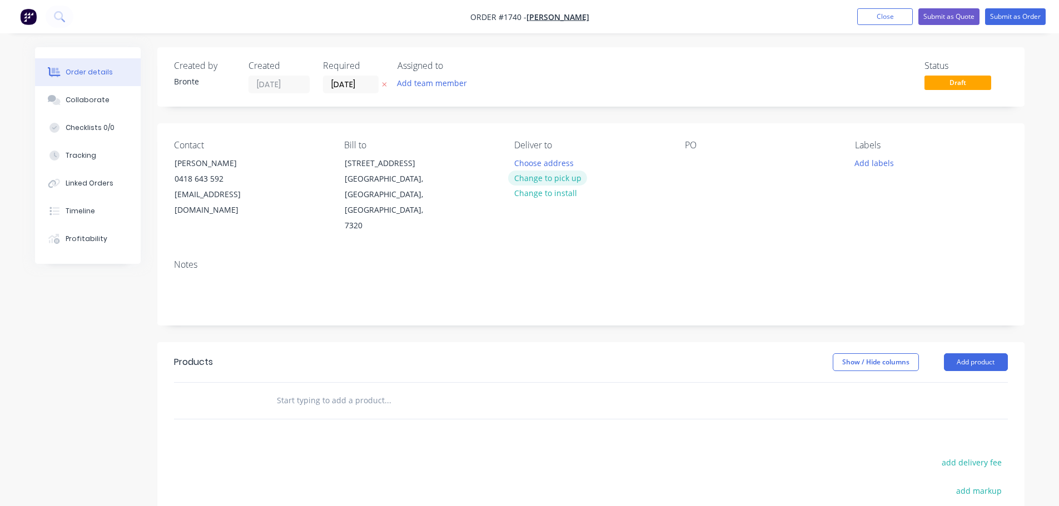
click at [558, 177] on button "Change to pick up" at bounding box center [547, 178] width 79 height 15
click at [373, 84] on input "[DATE]" at bounding box center [351, 84] width 54 height 17
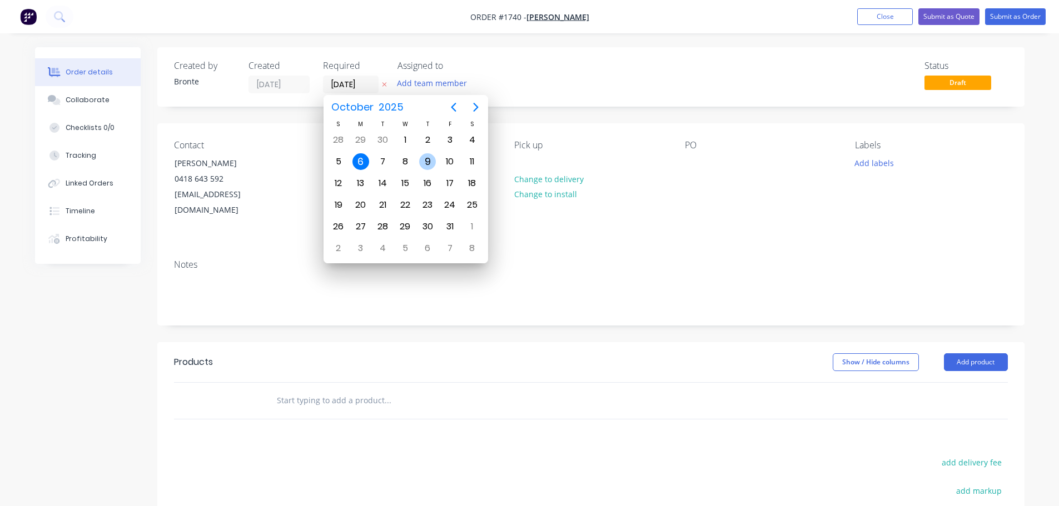
drag, startPoint x: 422, startPoint y: 160, endPoint x: 424, endPoint y: 143, distance: 16.7
click at [422, 160] on div "9" at bounding box center [427, 161] width 17 height 17
type input "[DATE]"
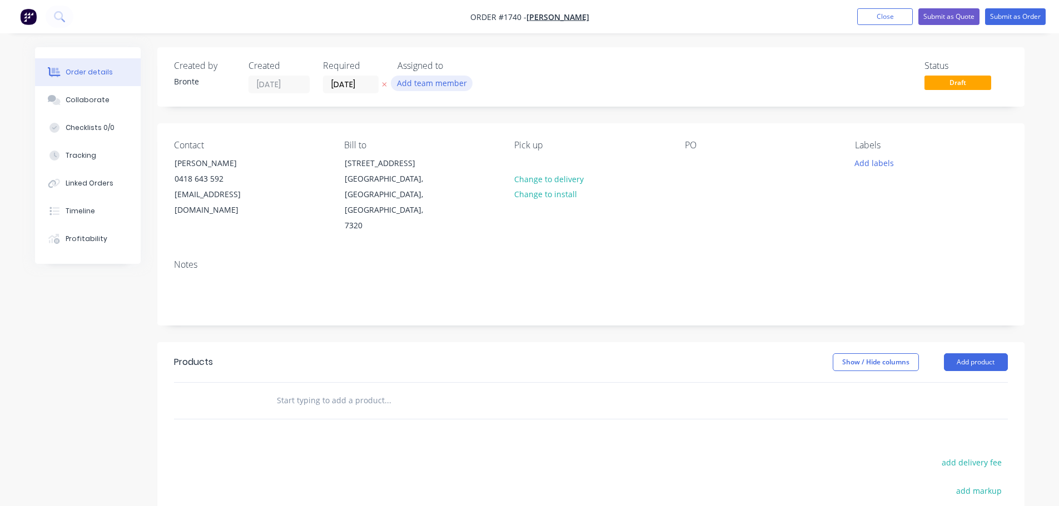
click at [431, 84] on button "Add team member" at bounding box center [432, 83] width 82 height 15
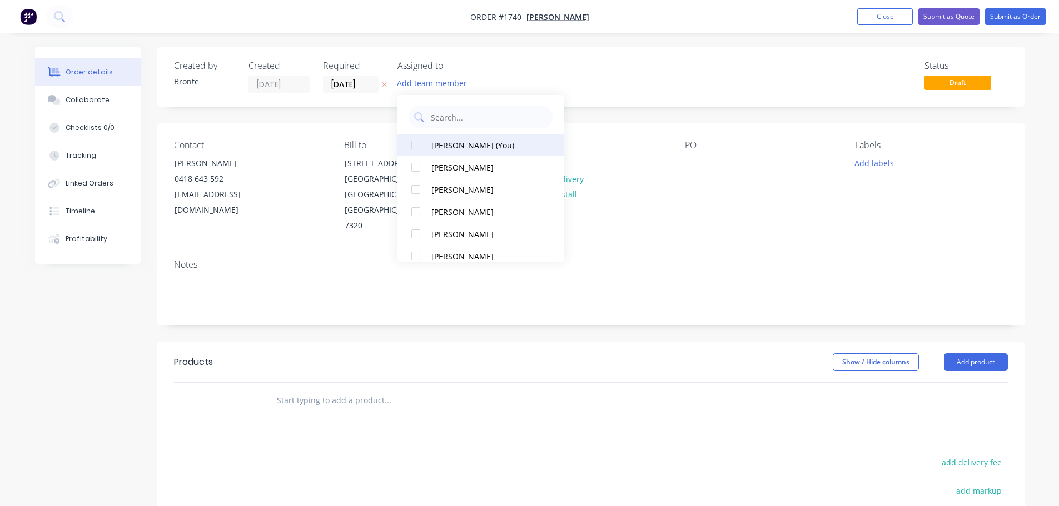
click at [416, 148] on div at bounding box center [416, 145] width 22 height 22
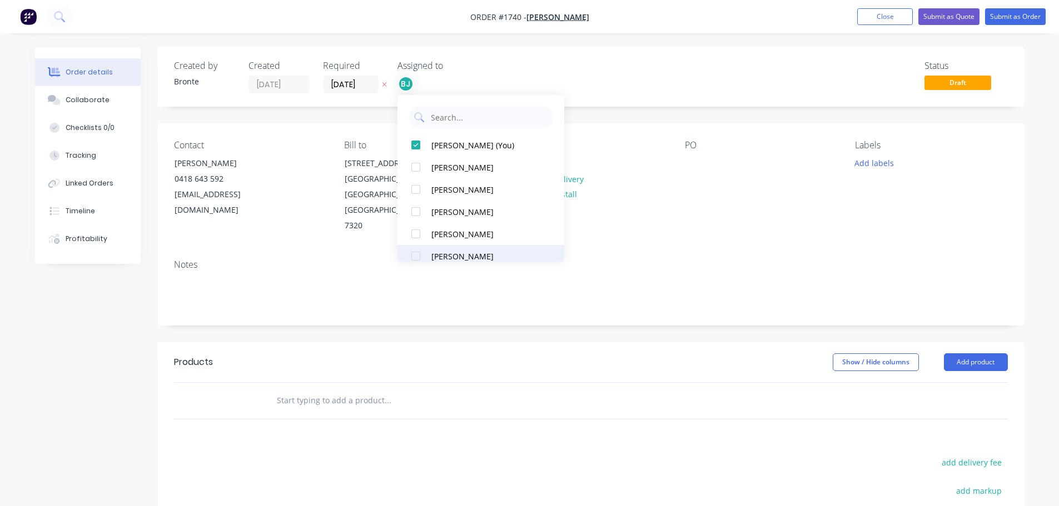
drag, startPoint x: 415, startPoint y: 258, endPoint x: 426, endPoint y: 248, distance: 15.3
click at [415, 258] on div at bounding box center [416, 256] width 22 height 22
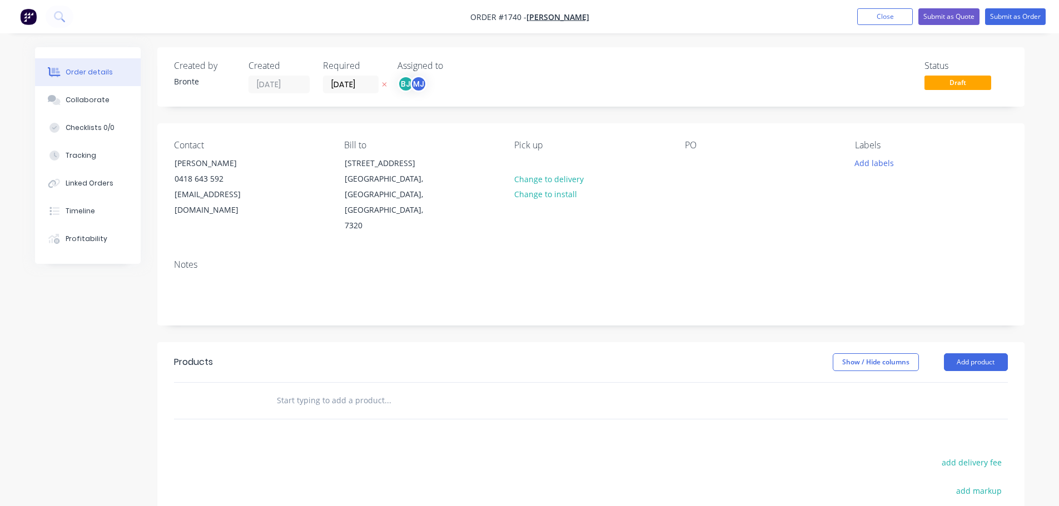
click at [675, 73] on div "Status Draft" at bounding box center [758, 77] width 499 height 33
click at [882, 165] on button "Add labels" at bounding box center [874, 162] width 51 height 15
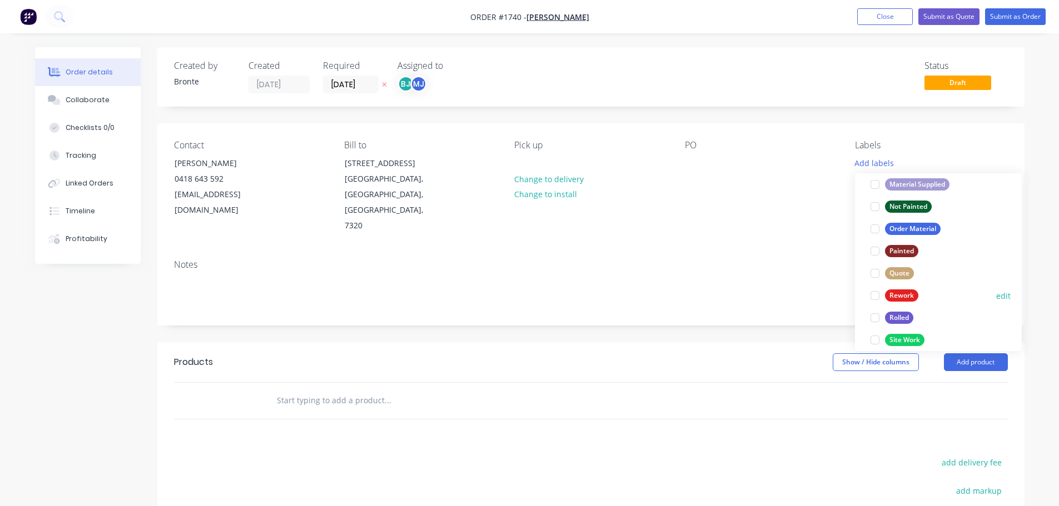
scroll to position [534, 0]
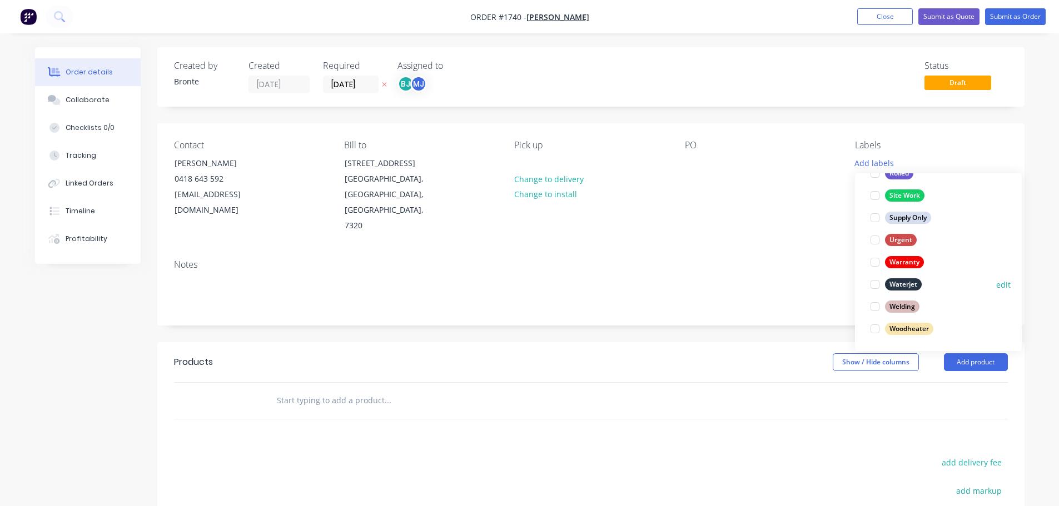
click at [880, 287] on div at bounding box center [875, 284] width 22 height 22
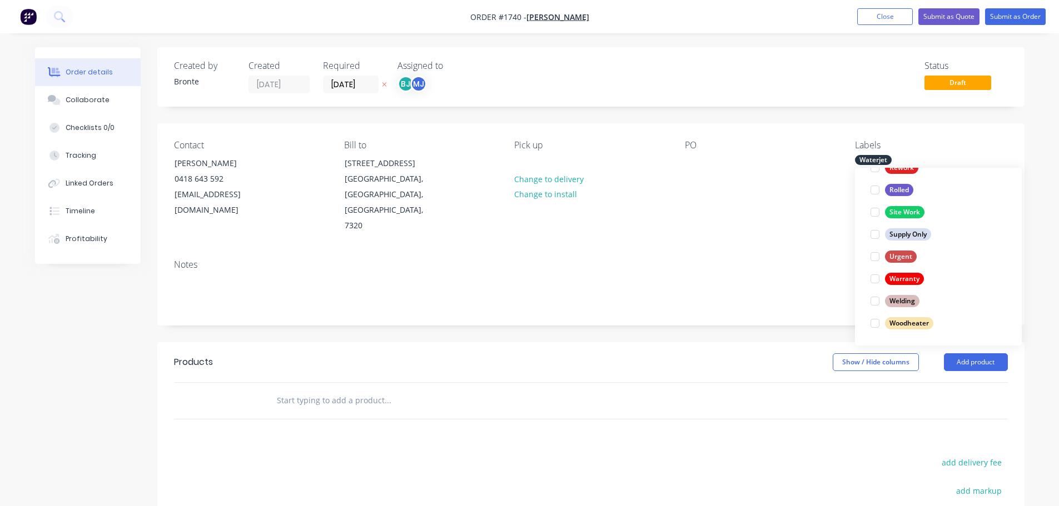
scroll to position [0, 0]
click at [1044, 209] on div "Order details Collaborate Checklists 0/0 Tracking Linked Orders Timeline Profit…" at bounding box center [529, 351] width 1059 height 703
drag, startPoint x: 997, startPoint y: 336, endPoint x: 989, endPoint y: 342, distance: 9.6
click at [997, 354] on button "Add product" at bounding box center [976, 363] width 64 height 18
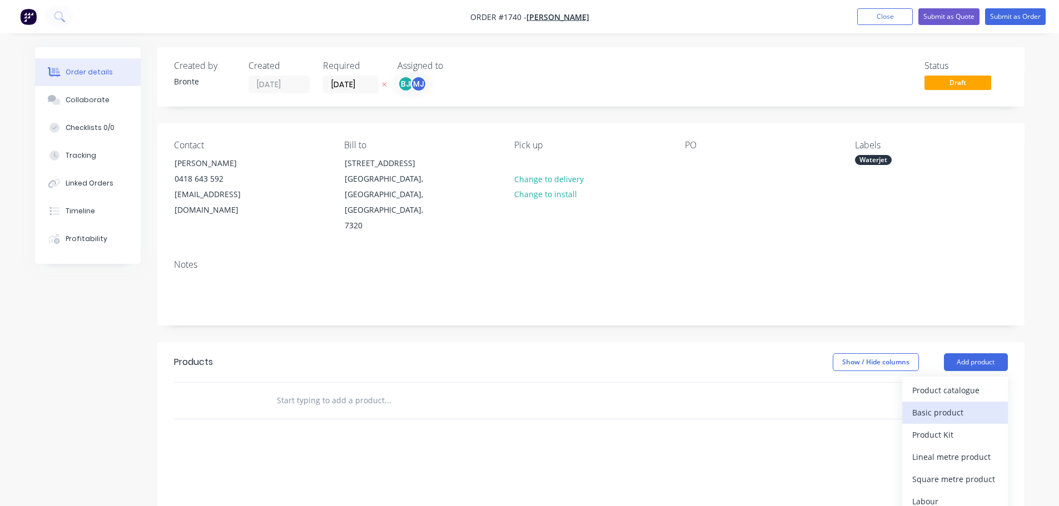
click at [982, 405] on div "Basic product" at bounding box center [955, 413] width 86 height 16
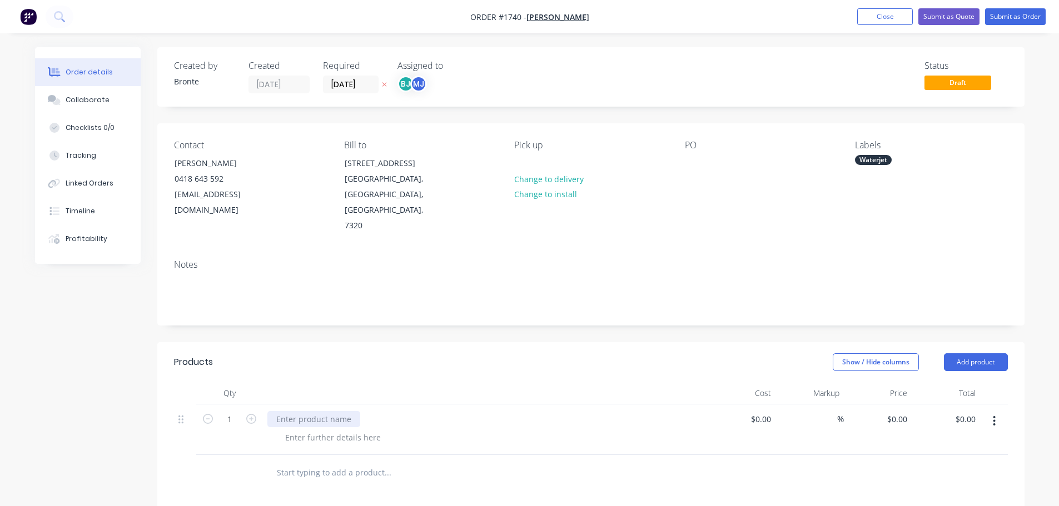
click at [311, 411] on div at bounding box center [313, 419] width 93 height 16
click at [293, 411] on div "642x420" at bounding box center [291, 419] width 48 height 16
click at [290, 411] on div "642x 420" at bounding box center [292, 419] width 51 height 16
click at [322, 411] on div "642 x 420" at bounding box center [485, 419] width 436 height 16
click at [315, 411] on div "642 x 420" at bounding box center [293, 419] width 53 height 16
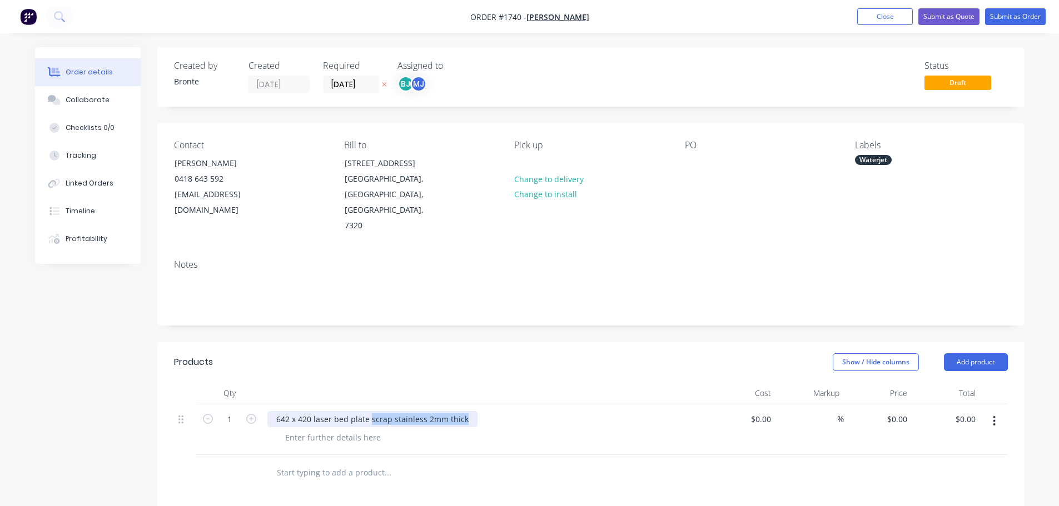
drag, startPoint x: 369, startPoint y: 390, endPoint x: 476, endPoint y: 390, distance: 107.8
click at [476, 411] on div "642 x 420 laser bed plate scrap stainless 2mm thick" at bounding box center [485, 419] width 436 height 16
copy div "scrap stainless 2mm thick"
click at [332, 430] on div at bounding box center [332, 438] width 113 height 16
click at [375, 430] on div at bounding box center [332, 438] width 113 height 16
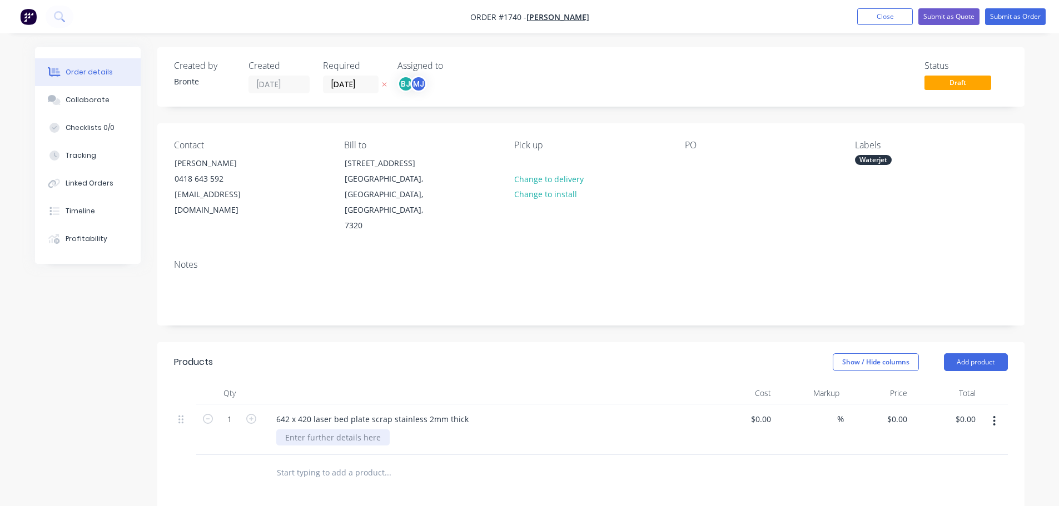
paste div
drag, startPoint x: 462, startPoint y: 389, endPoint x: 367, endPoint y: 391, distance: 95.1
click at [367, 411] on div "642 x 420 laser bed plate scrap stainless 2mm thick" at bounding box center [372, 419] width 210 height 16
click at [407, 382] on div at bounding box center [485, 393] width 445 height 22
click at [1002, 12] on button "Submit as Order" at bounding box center [1015, 16] width 61 height 17
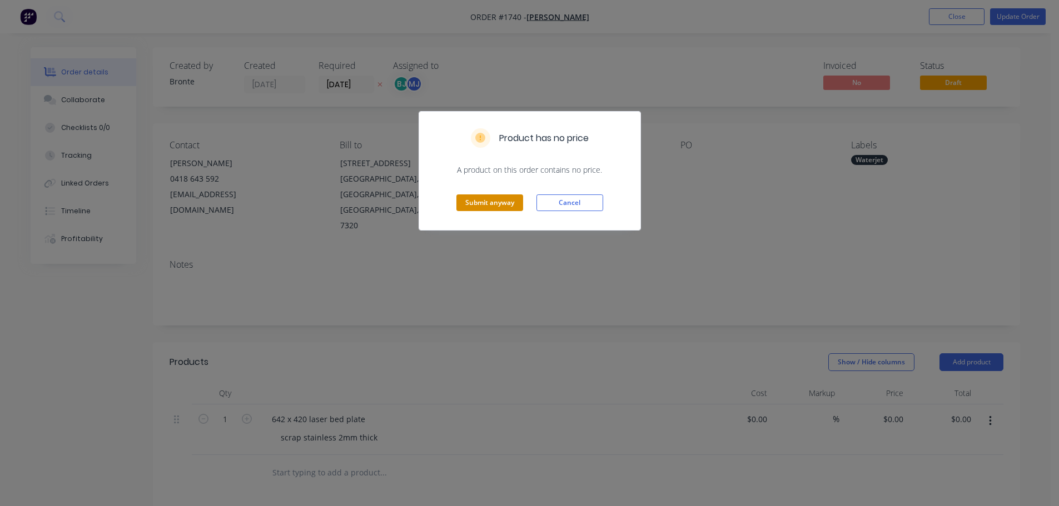
click at [502, 205] on button "Submit anyway" at bounding box center [489, 203] width 67 height 17
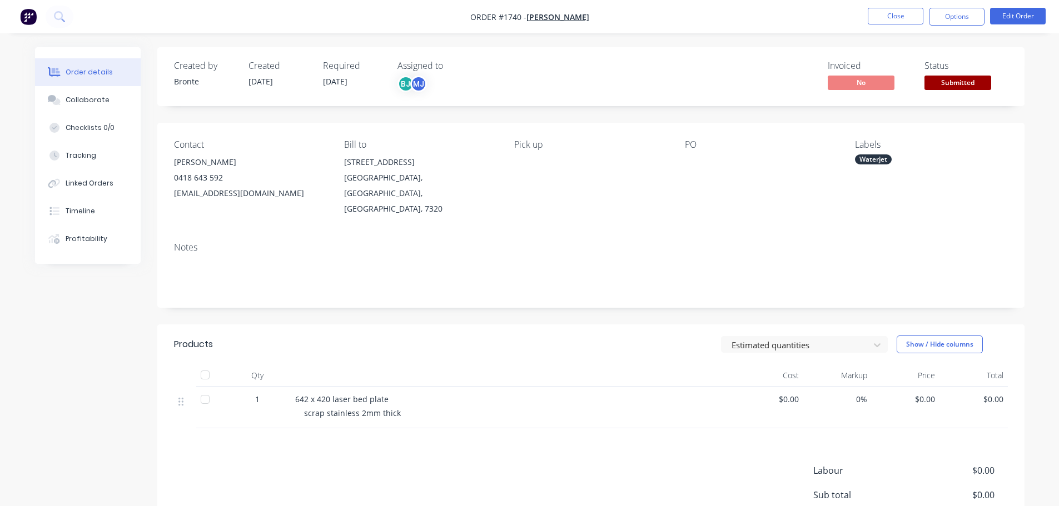
click at [960, 78] on span "Submitted" at bounding box center [957, 83] width 67 height 14
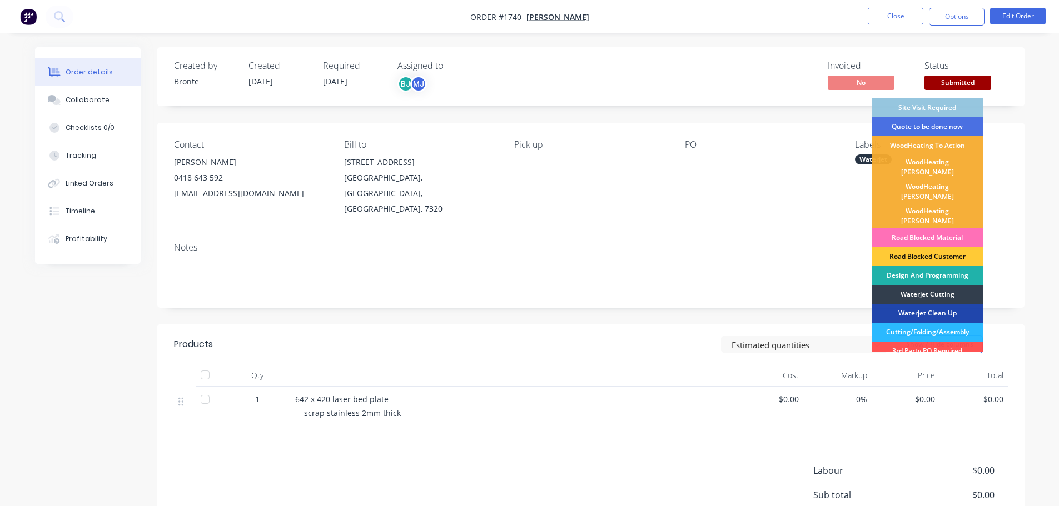
click at [956, 266] on div "Design And Programming" at bounding box center [927, 275] width 111 height 19
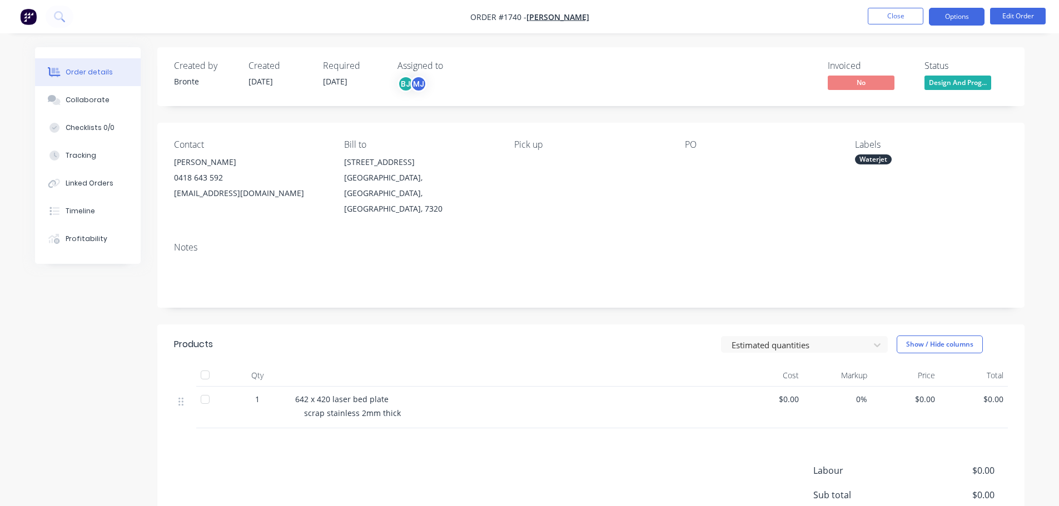
click at [965, 16] on button "Options" at bounding box center [957, 17] width 56 height 18
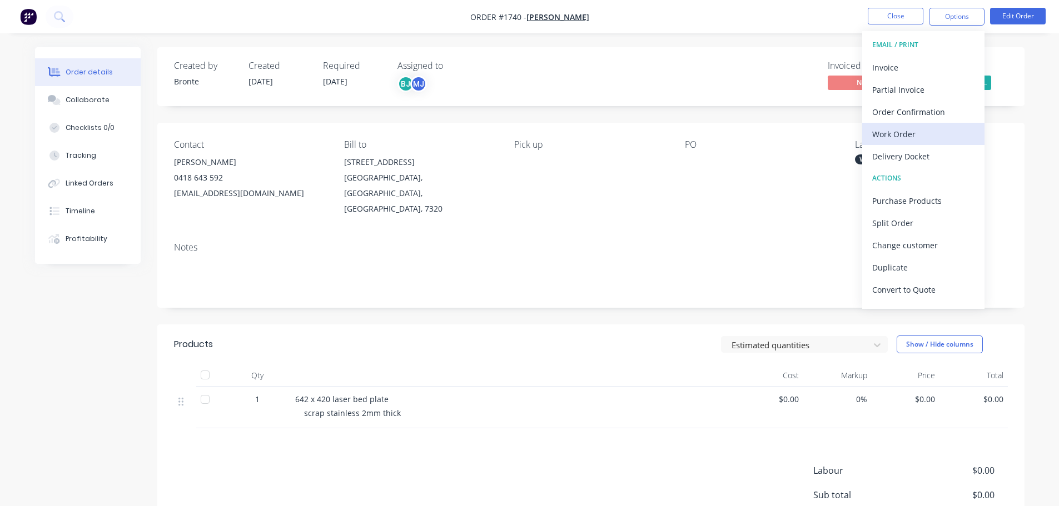
click at [914, 137] on div "Work Order" at bounding box center [923, 134] width 102 height 16
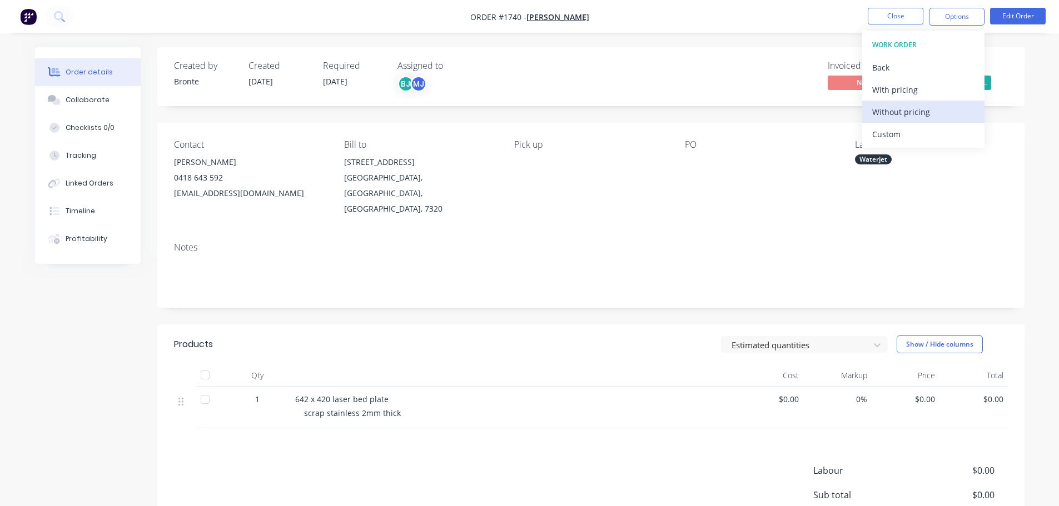
click at [919, 113] on div "Without pricing" at bounding box center [923, 112] width 102 height 16
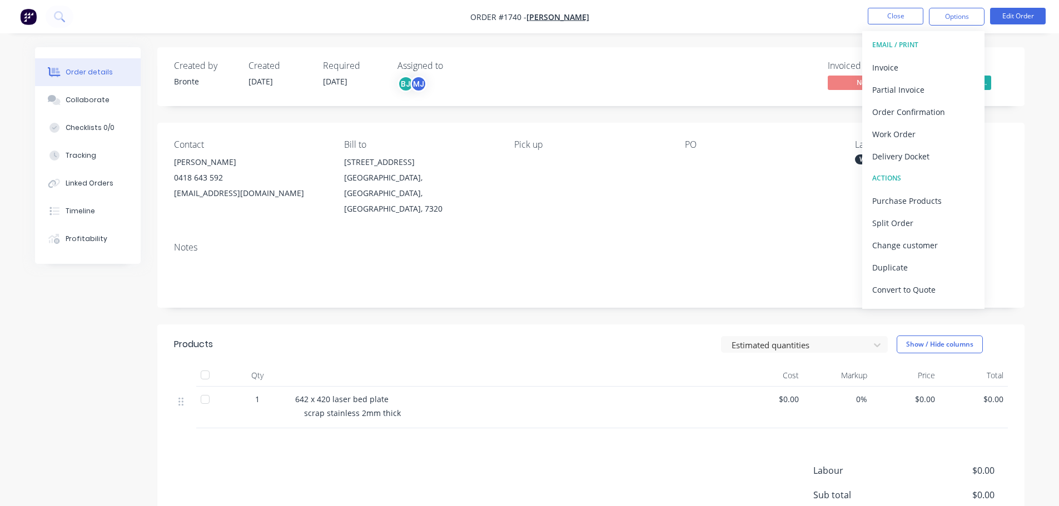
click at [784, 42] on div "Order details Collaborate Checklists 0/0 Tracking Linked Orders Timeline Profit…" at bounding box center [529, 313] width 1059 height 626
